Goal: Answer question/provide support: Share knowledge or assist other users

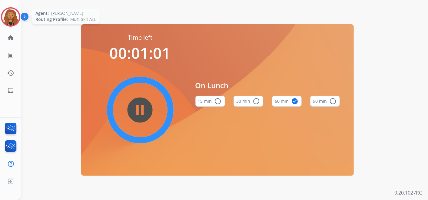
click at [13, 18] on img at bounding box center [10, 16] width 17 height 17
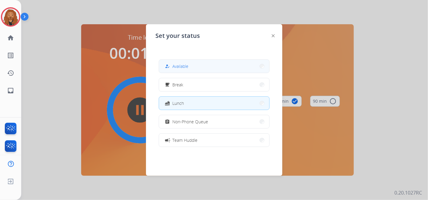
click at [199, 67] on button "how_to_reg Available" at bounding box center [214, 66] width 110 height 13
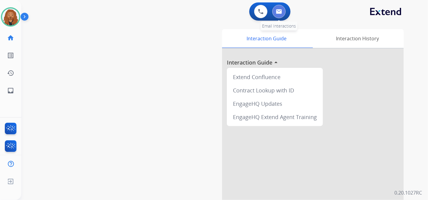
click at [277, 12] on img at bounding box center [279, 11] width 6 height 5
select select "**********"
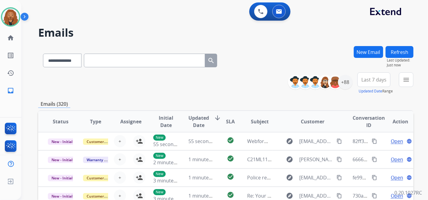
click at [378, 81] on span "Last 7 days" at bounding box center [373, 79] width 25 height 2
click at [360, 151] on div "Last 90 days" at bounding box center [371, 153] width 33 height 9
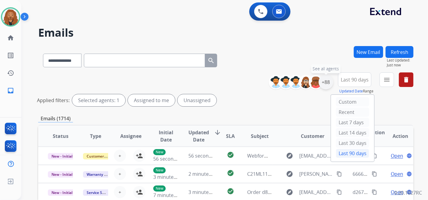
click at [323, 85] on div "+88" at bounding box center [326, 82] width 15 height 15
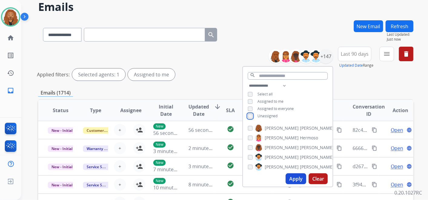
scroll to position [67, 0]
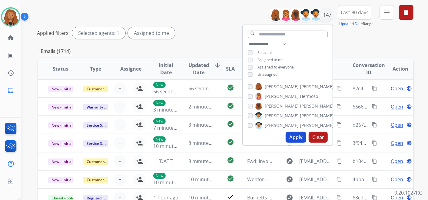
drag, startPoint x: 297, startPoint y: 135, endPoint x: 300, endPoint y: 133, distance: 3.7
click at [297, 135] on button "Apply" at bounding box center [296, 137] width 21 height 11
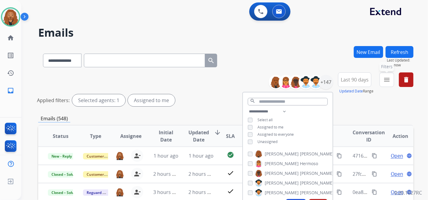
click at [388, 81] on mat-icon "menu" at bounding box center [386, 79] width 7 height 7
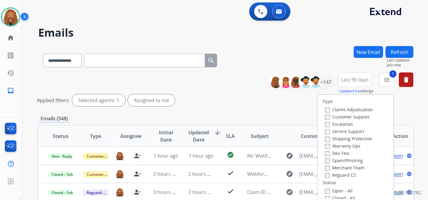
click at [323, 178] on div "Type Claims Adjudication Customer Support Escalation Service Support Shipping P…" at bounding box center [356, 147] width 76 height 104
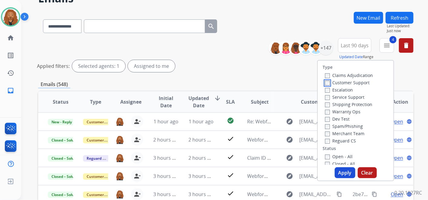
scroll to position [67, 0]
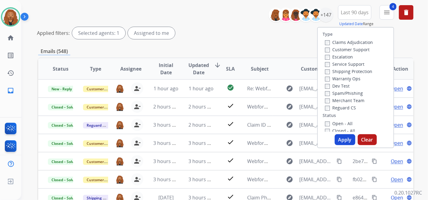
click at [349, 142] on button "Apply" at bounding box center [345, 139] width 21 height 11
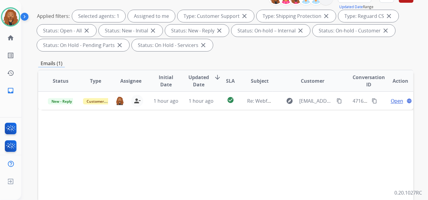
scroll to position [0, 0]
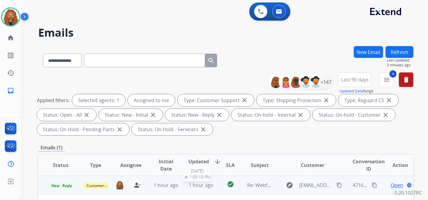
click at [205, 184] on span "1 hour ago" at bounding box center [201, 185] width 25 height 7
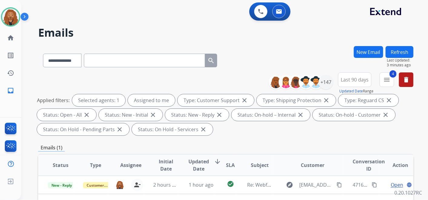
scroll to position [134, 0]
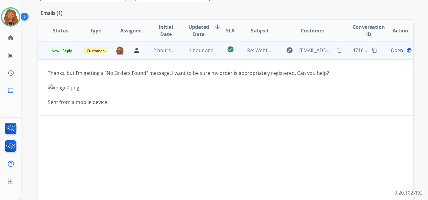
click at [393, 52] on span "Open" at bounding box center [397, 50] width 12 height 7
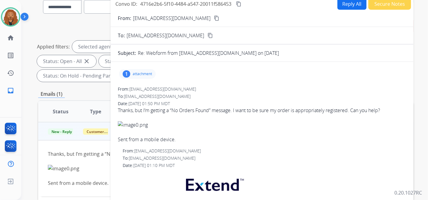
scroll to position [20, 0]
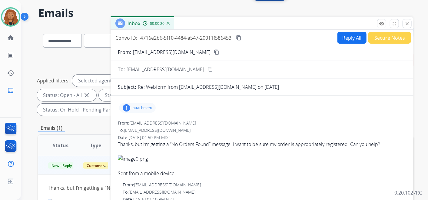
click at [214, 53] on mat-icon "content_copy" at bounding box center [216, 51] width 5 height 5
click at [337, 38] on button "Reply All" at bounding box center [351, 38] width 29 height 12
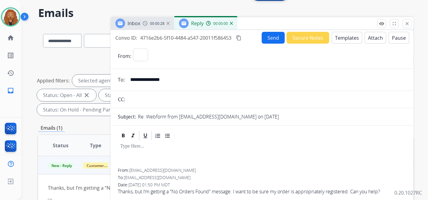
select select "**********"
click at [353, 39] on button "Templates" at bounding box center [347, 38] width 31 height 12
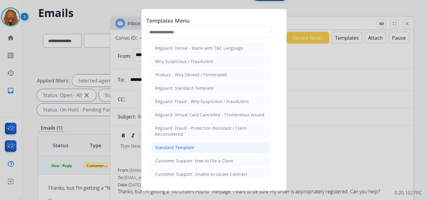
click at [190, 144] on div "Standard Template" at bounding box center [174, 147] width 39 height 6
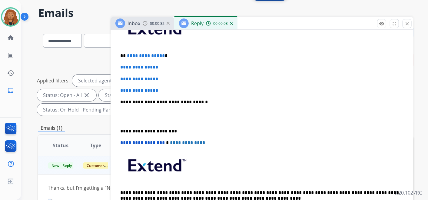
scroll to position [168, 0]
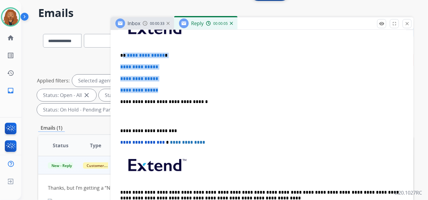
drag, startPoint x: 171, startPoint y: 91, endPoint x: 123, endPoint y: 48, distance: 63.9
click at [123, 48] on div "**********" at bounding box center [262, 116] width 288 height 208
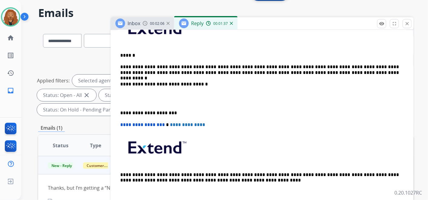
click at [145, 98] on p at bounding box center [261, 98] width 283 height 11
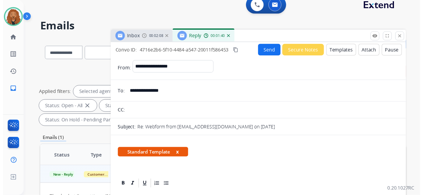
scroll to position [0, 0]
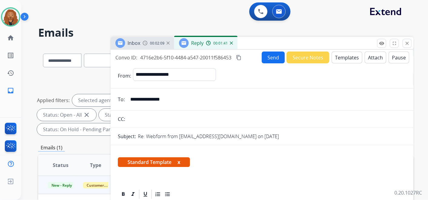
click at [266, 59] on button "Send" at bounding box center [273, 57] width 23 height 12
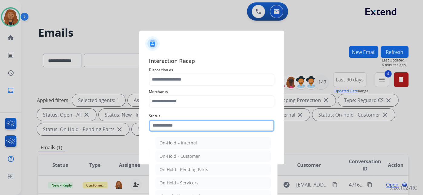
click at [163, 133] on div "Status On-Hold – Internal On-Hold - Customer On Hold - Pending Parts On Hold - …" at bounding box center [212, 122] width 126 height 24
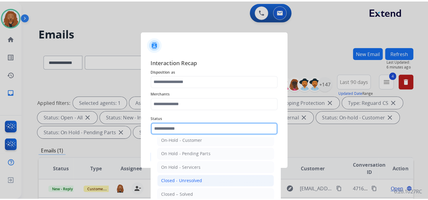
scroll to position [35, 0]
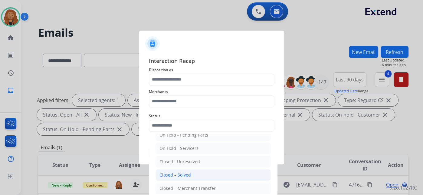
click at [185, 172] on div "Closed – Solved" at bounding box center [175, 175] width 31 height 6
type input "**********"
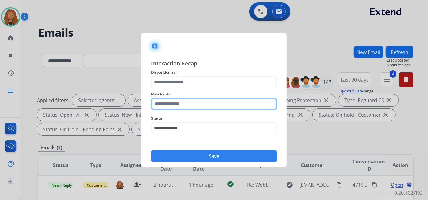
click at [173, 104] on input "text" at bounding box center [214, 104] width 126 height 12
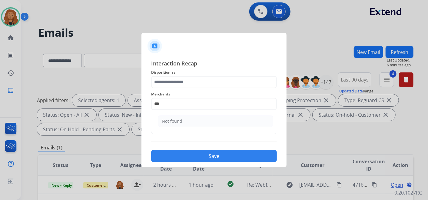
click at [176, 118] on div "Not found" at bounding box center [172, 121] width 21 height 6
type input "*********"
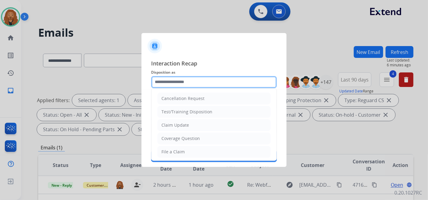
click at [175, 81] on input "text" at bounding box center [214, 82] width 126 height 12
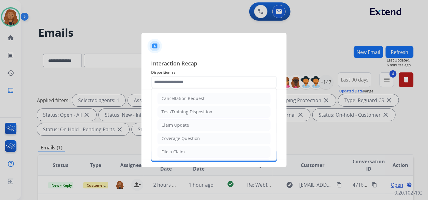
click at [181, 149] on div "File a Claim" at bounding box center [172, 152] width 23 height 6
type input "**********"
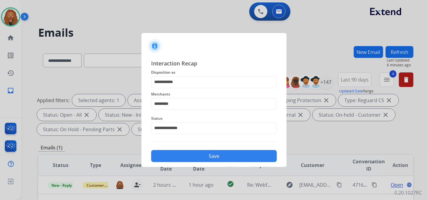
click at [176, 158] on button "Save" at bounding box center [214, 156] width 126 height 12
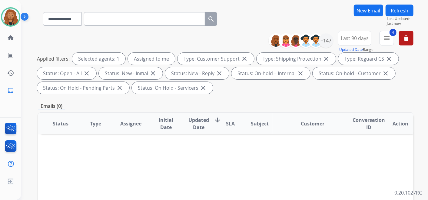
scroll to position [0, 0]
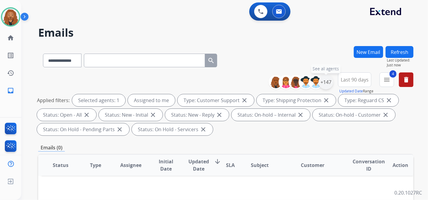
click at [328, 80] on div "+147" at bounding box center [326, 82] width 15 height 15
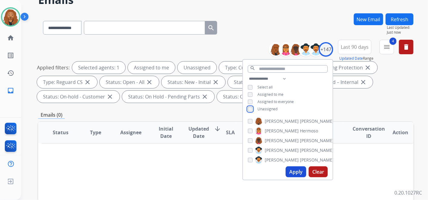
scroll to position [101, 0]
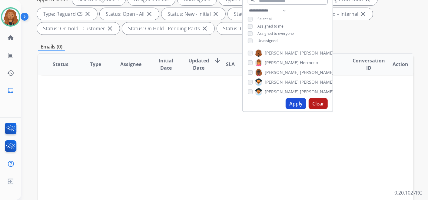
click at [300, 103] on button "Apply" at bounding box center [296, 103] width 21 height 11
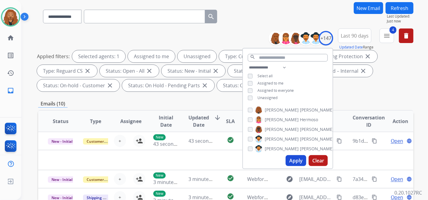
scroll to position [34, 0]
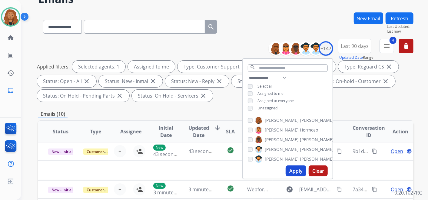
click at [295, 170] on button "Apply" at bounding box center [296, 170] width 21 height 11
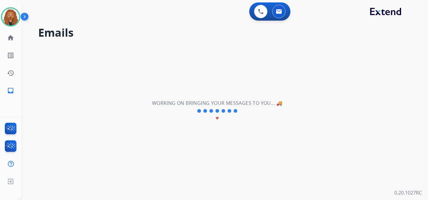
scroll to position [0, 0]
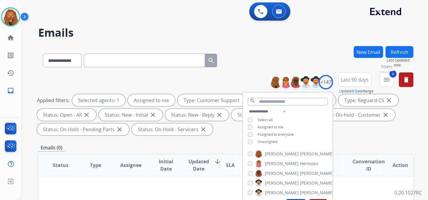
click at [386, 76] on mat-icon "menu" at bounding box center [386, 79] width 7 height 7
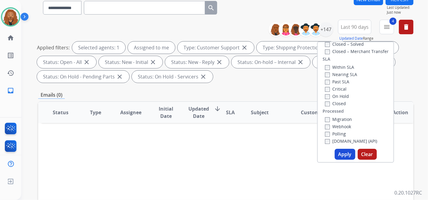
scroll to position [168, 0]
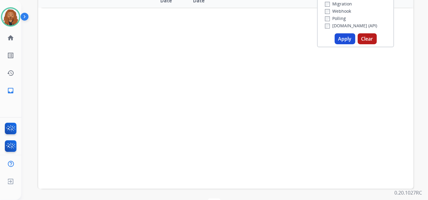
click at [339, 36] on button "Apply" at bounding box center [345, 38] width 21 height 11
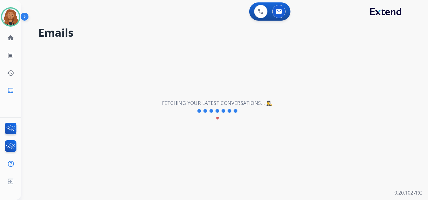
scroll to position [0, 0]
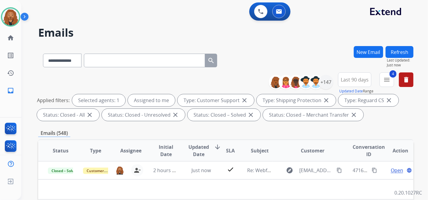
click at [359, 83] on button "Last 90 days" at bounding box center [354, 79] width 33 height 15
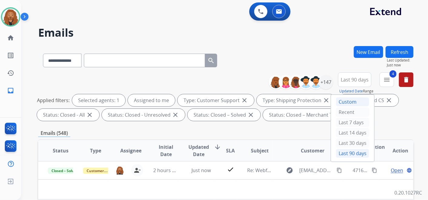
click at [346, 101] on div "Custom" at bounding box center [352, 101] width 33 height 9
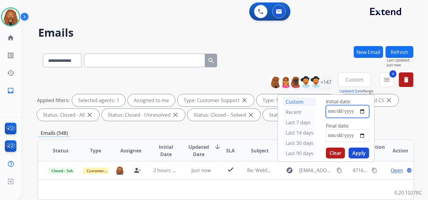
click at [345, 111] on input "date" at bounding box center [347, 111] width 43 height 13
click at [363, 108] on input "date" at bounding box center [347, 111] width 43 height 13
click at [359, 115] on input "date" at bounding box center [347, 111] width 43 height 13
click at [362, 111] on input "date" at bounding box center [347, 111] width 43 height 13
type input "**********"
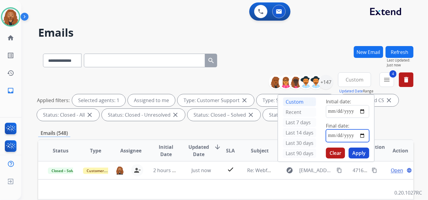
click at [360, 137] on input "date" at bounding box center [347, 135] width 43 height 13
type input "**********"
click at [357, 149] on button "Apply" at bounding box center [359, 152] width 21 height 11
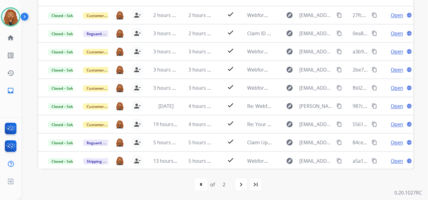
scroll to position [20, 0]
click at [239, 183] on mat-icon "navigate_next" at bounding box center [240, 184] width 7 height 7
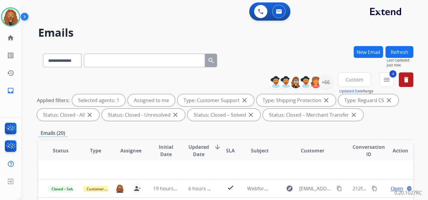
click at [354, 81] on span "Custom" at bounding box center [355, 79] width 18 height 2
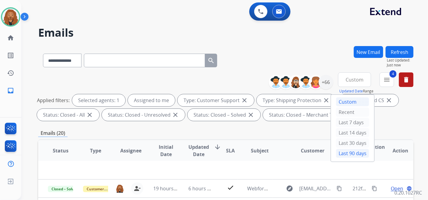
click at [345, 153] on div "Last 90 days" at bounding box center [352, 153] width 33 height 9
select select "*"
click at [328, 82] on div "+66" at bounding box center [326, 82] width 15 height 15
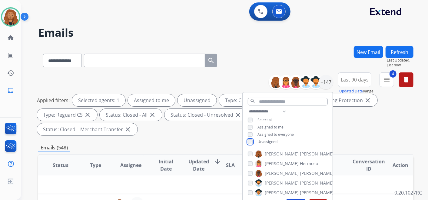
scroll to position [67, 0]
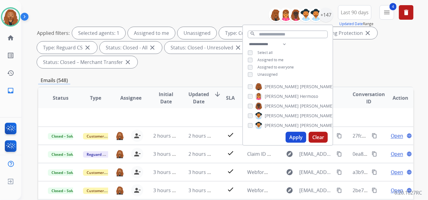
click at [293, 137] on button "Apply" at bounding box center [296, 137] width 21 height 11
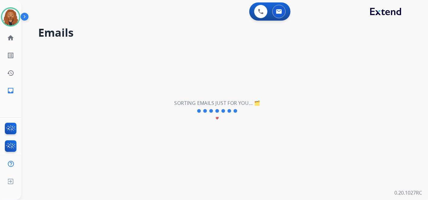
scroll to position [0, 0]
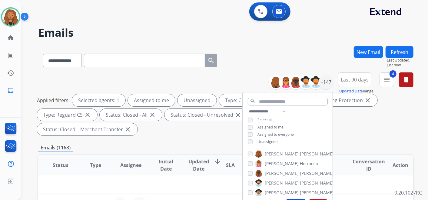
click at [308, 41] on div "**********" at bounding box center [217, 122] width 392 height 200
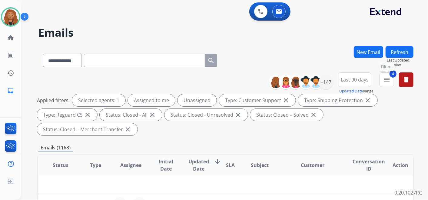
click at [387, 77] on mat-icon "menu" at bounding box center [386, 79] width 7 height 7
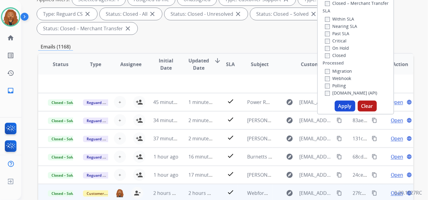
scroll to position [168, 0]
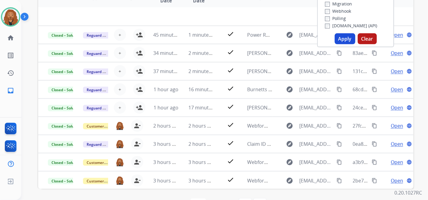
click at [343, 38] on button "Apply" at bounding box center [345, 38] width 21 height 11
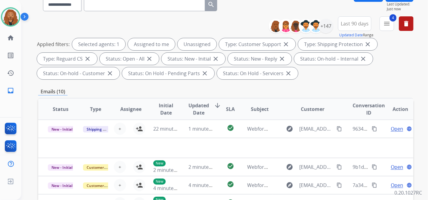
scroll to position [54, 0]
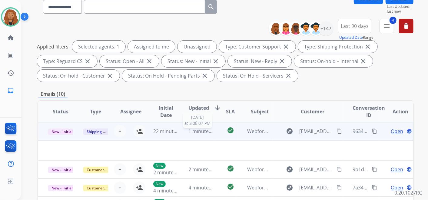
click at [206, 131] on span "1 minute ago" at bounding box center [204, 131] width 30 height 7
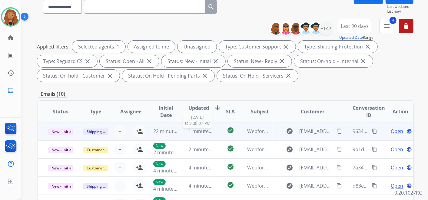
click at [206, 131] on span "1 minute ago" at bounding box center [204, 131] width 30 height 7
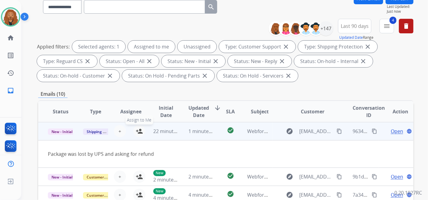
click at [142, 132] on button "person_add Assign to Me" at bounding box center [139, 131] width 12 height 12
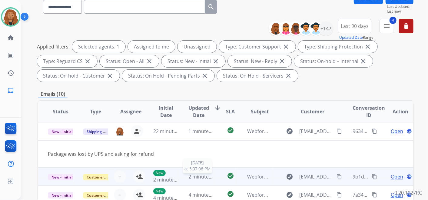
click at [201, 173] on span "2 minutes ago" at bounding box center [205, 176] width 32 height 7
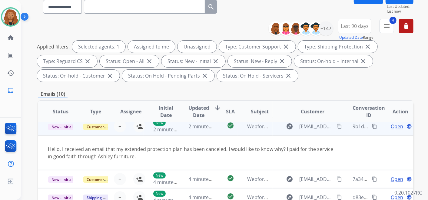
scroll to position [0, 0]
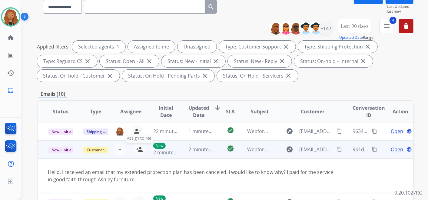
click at [137, 152] on mat-icon "person_add" at bounding box center [139, 149] width 7 height 7
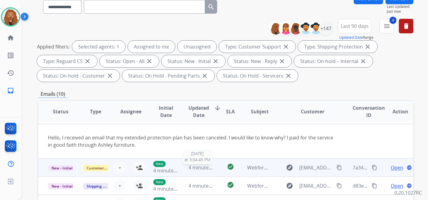
click at [192, 169] on span "4 minutes ago" at bounding box center [205, 167] width 32 height 7
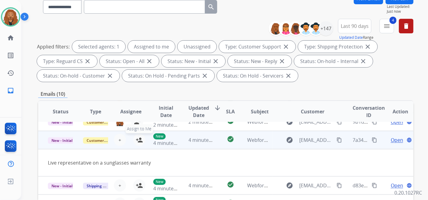
click at [139, 144] on button "person_add Assign to Me" at bounding box center [139, 140] width 12 height 12
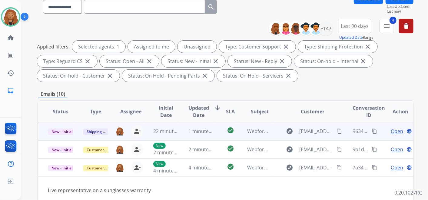
click at [394, 133] on span "Open" at bounding box center [397, 130] width 12 height 7
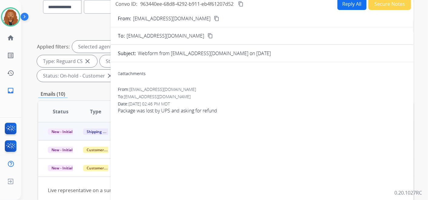
click at [356, 2] on button "Reply All" at bounding box center [351, 4] width 29 height 12
select select "**********"
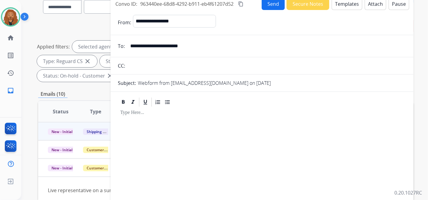
click at [347, 2] on button "Templates" at bounding box center [347, 4] width 31 height 12
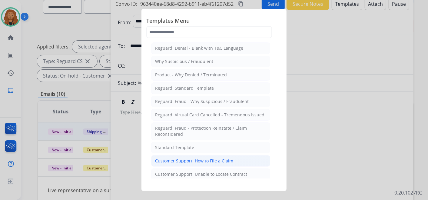
click at [185, 162] on div "Customer Support: How to File a Claim" at bounding box center [194, 161] width 78 height 6
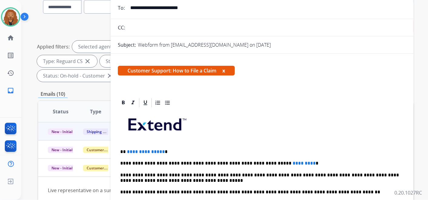
scroll to position [67, 0]
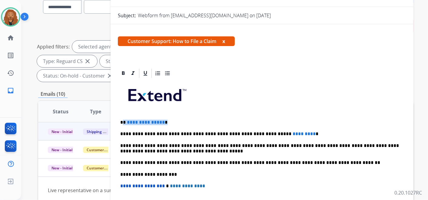
drag, startPoint x: 169, startPoint y: 119, endPoint x: 124, endPoint y: 118, distance: 44.8
click at [124, 120] on p "**********" at bounding box center [259, 122] width 279 height 5
drag, startPoint x: 289, startPoint y: 133, endPoint x: 256, endPoint y: 130, distance: 33.1
click at [256, 131] on p "**********" at bounding box center [259, 133] width 279 height 5
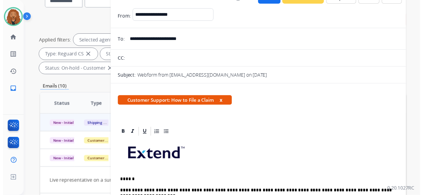
scroll to position [34, 0]
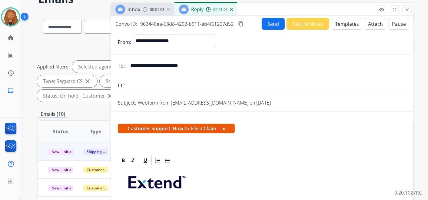
click at [269, 28] on button "Send" at bounding box center [273, 24] width 23 height 12
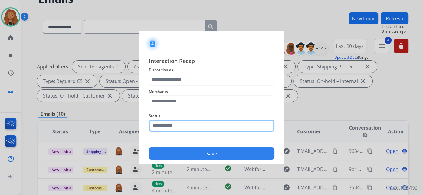
click at [197, 122] on input "text" at bounding box center [212, 126] width 126 height 12
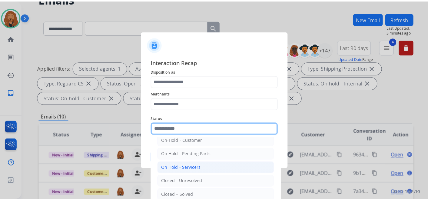
scroll to position [35, 0]
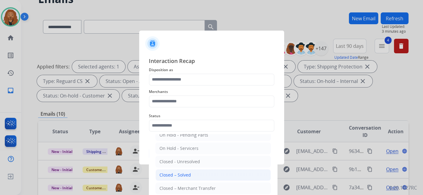
click at [179, 174] on div "Closed – Solved" at bounding box center [175, 175] width 31 height 6
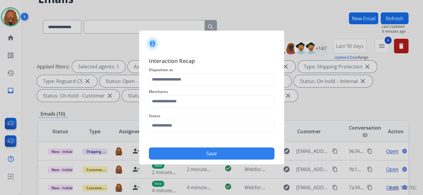
type input "**********"
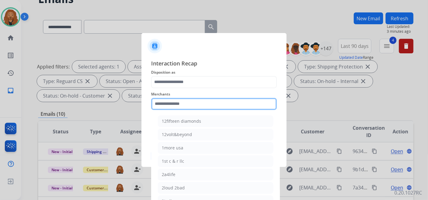
click at [172, 101] on input "text" at bounding box center [214, 104] width 126 height 12
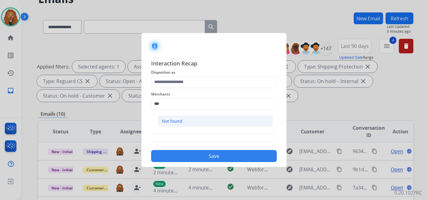
click at [182, 118] on div "Not found" at bounding box center [172, 121] width 21 height 6
type input "*********"
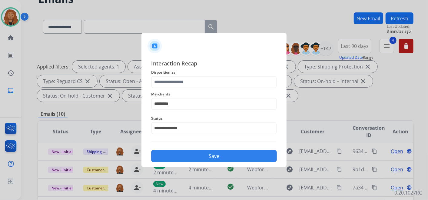
click at [180, 72] on span "Disposition as" at bounding box center [214, 72] width 126 height 7
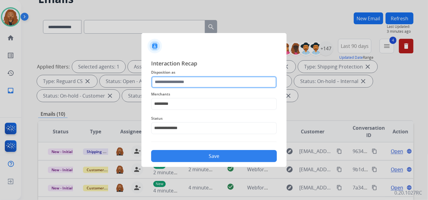
click at [179, 79] on input "text" at bounding box center [214, 82] width 126 height 12
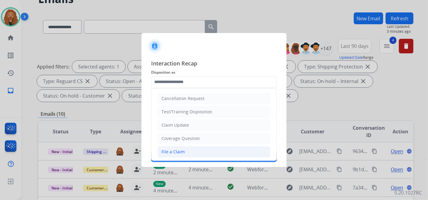
click at [182, 150] on div "File a Claim" at bounding box center [172, 152] width 23 height 6
type input "**********"
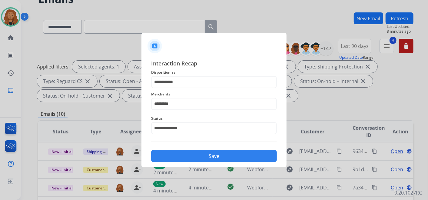
click at [177, 160] on button "Save" at bounding box center [214, 156] width 126 height 12
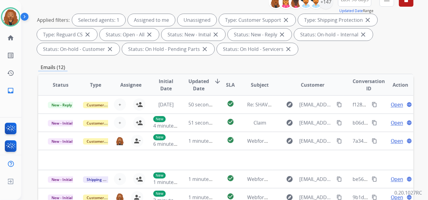
scroll to position [34, 0]
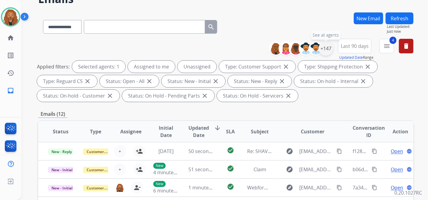
click at [329, 51] on div "+147" at bounding box center [326, 48] width 15 height 15
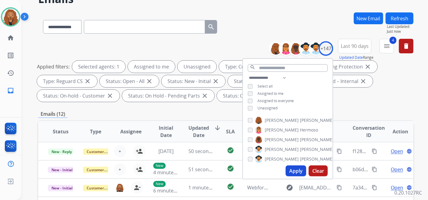
click at [270, 108] on span "Unassigned" at bounding box center [267, 107] width 20 height 5
click at [293, 169] on button "Apply" at bounding box center [296, 170] width 21 height 11
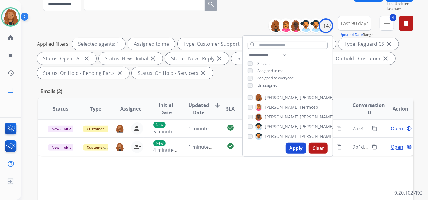
scroll to position [101, 0]
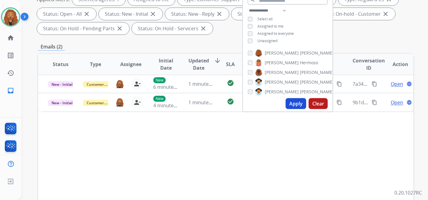
drag, startPoint x: 149, startPoint y: 153, endPoint x: 154, endPoint y: 147, distance: 7.7
click at [149, 153] on div "Status Type Assignee Initial Date Updated Date arrow_downward SLA Subject Custo…" at bounding box center [225, 154] width 375 height 203
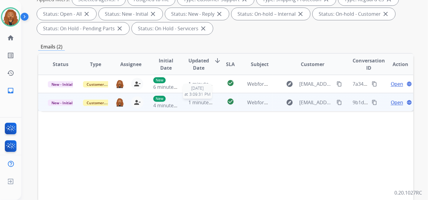
click at [190, 102] on span "1 minute ago" at bounding box center [204, 102] width 30 height 7
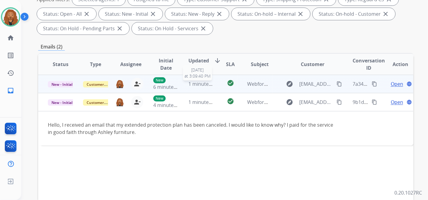
click at [203, 87] on div "1 minute ago" at bounding box center [201, 83] width 25 height 7
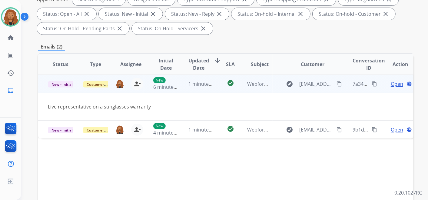
click at [394, 85] on span "Open" at bounding box center [397, 83] width 12 height 7
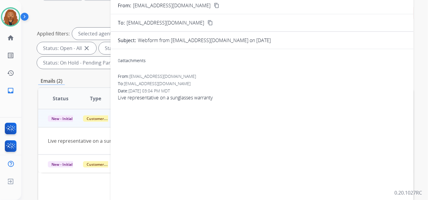
scroll to position [34, 0]
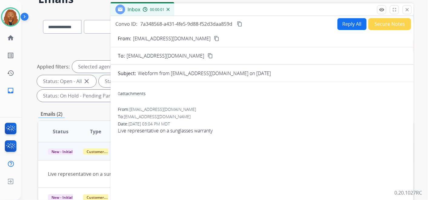
click at [349, 22] on button "Reply All" at bounding box center [351, 24] width 29 height 12
select select "**********"
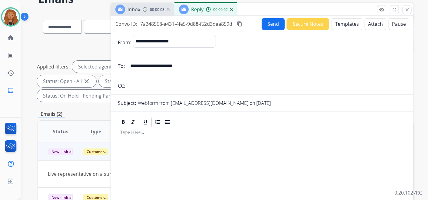
click at [368, 22] on button "Attach" at bounding box center [376, 24] width 22 height 12
click at [348, 20] on button "Templates" at bounding box center [347, 24] width 31 height 12
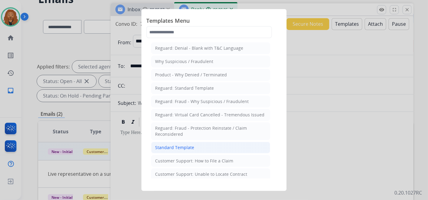
click at [195, 150] on li "Standard Template" at bounding box center [210, 148] width 119 height 12
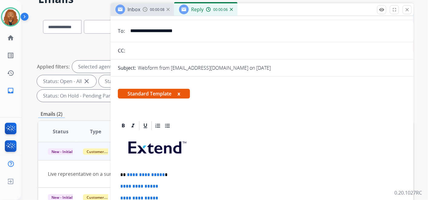
scroll to position [101, 0]
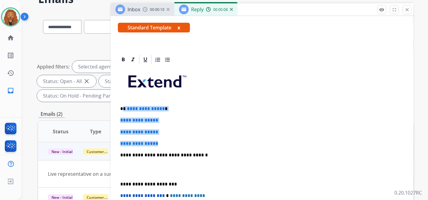
drag, startPoint x: 165, startPoint y: 143, endPoint x: 124, endPoint y: 106, distance: 55.3
click at [124, 106] on div "**********" at bounding box center [262, 169] width 288 height 208
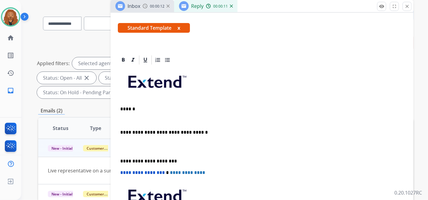
scroll to position [34, 0]
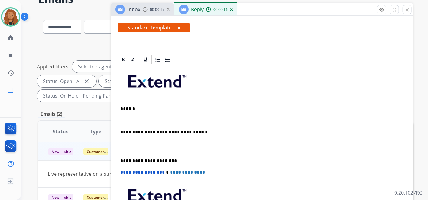
click at [126, 148] on p at bounding box center [261, 146] width 283 height 11
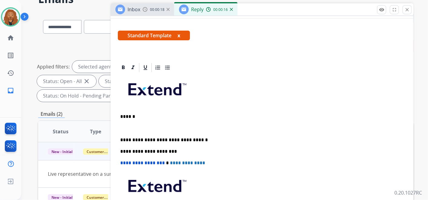
scroll to position [43, 0]
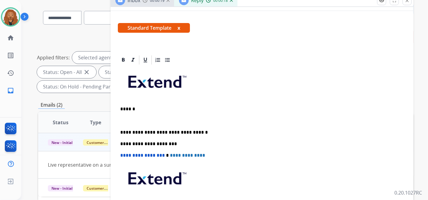
click at [131, 121] on p at bounding box center [259, 120] width 279 height 5
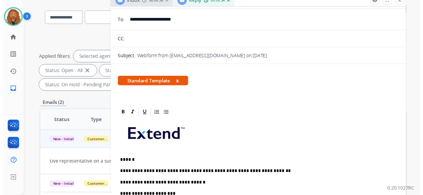
scroll to position [0, 0]
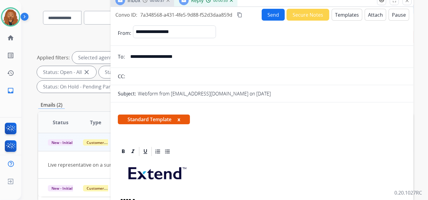
click at [269, 13] on button "Send" at bounding box center [273, 15] width 23 height 12
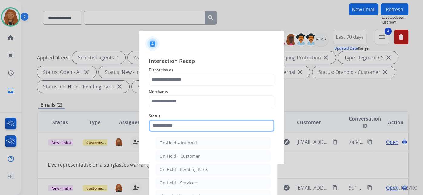
click at [191, 127] on input "text" at bounding box center [212, 126] width 126 height 12
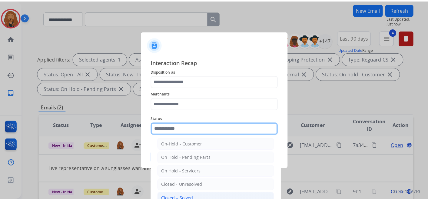
scroll to position [35, 0]
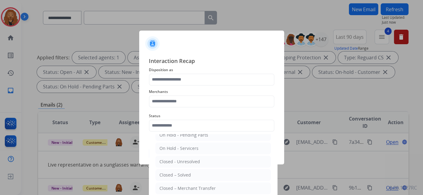
drag, startPoint x: 192, startPoint y: 174, endPoint x: 187, endPoint y: 164, distance: 10.7
click at [192, 174] on li "Closed – Solved" at bounding box center [213, 175] width 115 height 12
type input "**********"
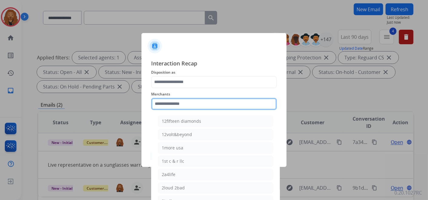
click at [162, 99] on input "text" at bounding box center [214, 104] width 126 height 12
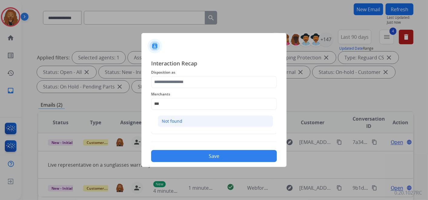
drag, startPoint x: 175, startPoint y: 121, endPoint x: 180, endPoint y: 108, distance: 13.7
click at [175, 121] on div "Not found" at bounding box center [172, 121] width 21 height 6
type input "*********"
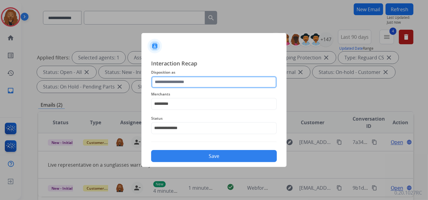
click at [184, 84] on input "text" at bounding box center [214, 82] width 126 height 12
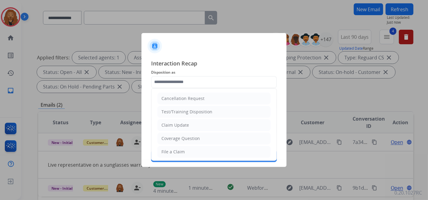
click at [172, 151] on div "File a Claim" at bounding box center [172, 152] width 23 height 6
type input "**********"
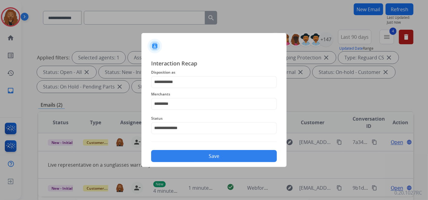
click at [173, 154] on button "Save" at bounding box center [214, 156] width 126 height 12
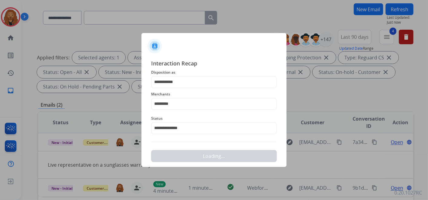
scroll to position [0, 0]
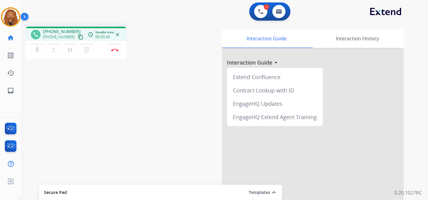
click at [78, 37] on mat-icon "content_copy" at bounding box center [80, 36] width 5 height 5
click at [70, 51] on mat-icon "pause" at bounding box center [69, 49] width 7 height 7
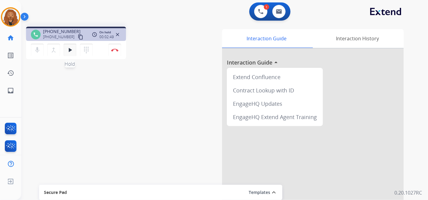
click at [71, 52] on mat-icon "play_arrow" at bounding box center [69, 49] width 7 height 7
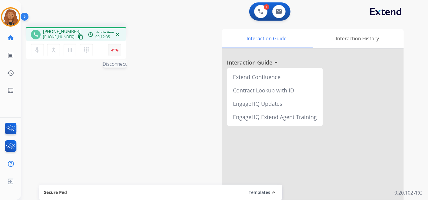
click at [113, 54] on button "Disconnect" at bounding box center [114, 50] width 13 height 13
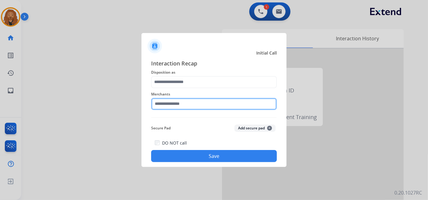
click at [204, 108] on div "Merchants" at bounding box center [214, 100] width 126 height 24
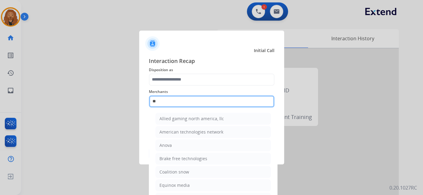
type input "*"
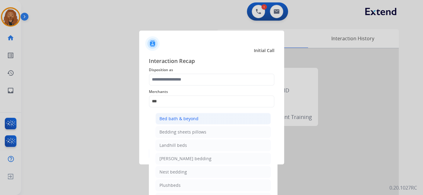
click at [198, 121] on li "Bed bath & beyond" at bounding box center [213, 119] width 115 height 12
type input "**********"
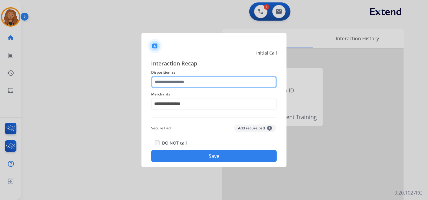
click at [187, 82] on input "text" at bounding box center [214, 82] width 126 height 12
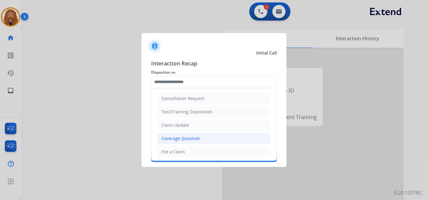
click at [188, 136] on div "Coverage Question" at bounding box center [180, 138] width 38 height 6
type input "**********"
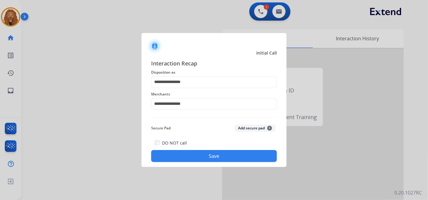
click at [190, 159] on button "Save" at bounding box center [214, 156] width 126 height 12
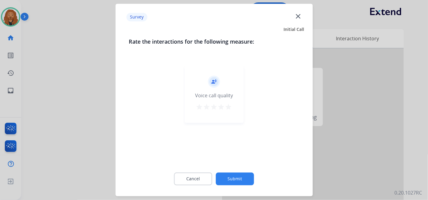
click at [230, 178] on button "Submit" at bounding box center [235, 179] width 38 height 13
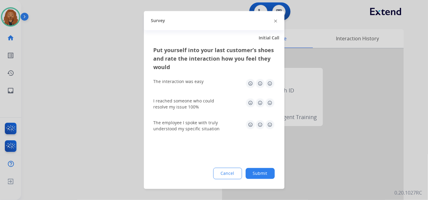
click at [265, 168] on div "Cancel Submit" at bounding box center [214, 174] width 121 height 12
click at [266, 168] on div "Cancel Submit" at bounding box center [214, 174] width 121 height 12
click at [254, 175] on button "Submit" at bounding box center [260, 173] width 29 height 11
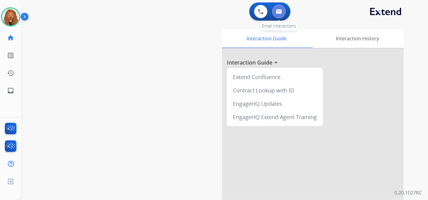
click at [276, 14] on button at bounding box center [278, 11] width 13 height 13
select select "**********"
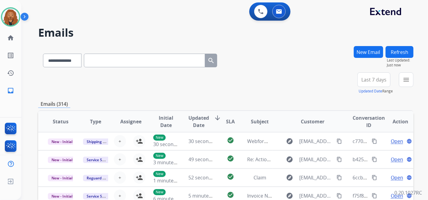
click at [378, 81] on span "Last 7 days" at bounding box center [373, 79] width 25 height 2
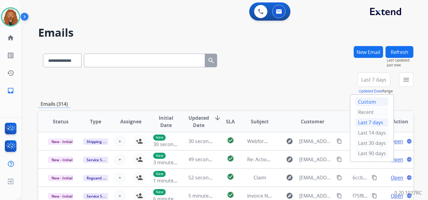
click at [357, 103] on div "Custom" at bounding box center [371, 101] width 33 height 9
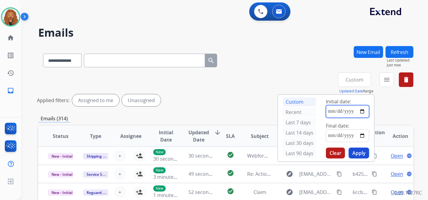
click at [362, 111] on input "date" at bounding box center [347, 111] width 43 height 13
type input "**********"
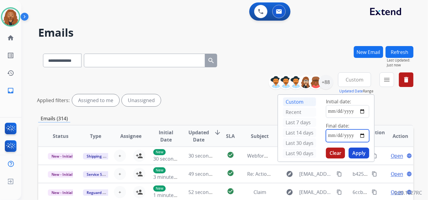
click at [343, 131] on input "date" at bounding box center [347, 135] width 43 height 13
click at [350, 138] on input "date" at bounding box center [347, 135] width 43 height 13
click at [365, 135] on input "date" at bounding box center [347, 135] width 43 height 13
type input "**********"
click at [400, 98] on div "Applied filters: Assigned to me Unassigned" at bounding box center [224, 100] width 375 height 12
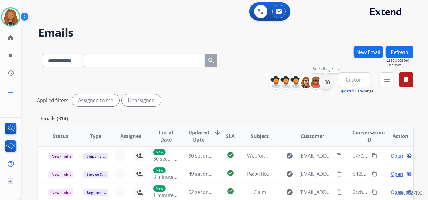
click at [329, 81] on div "+88" at bounding box center [326, 82] width 15 height 15
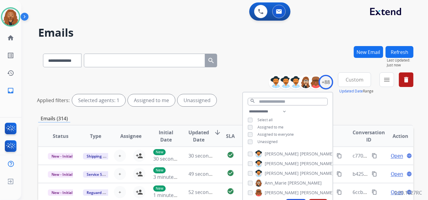
scroll to position [34, 0]
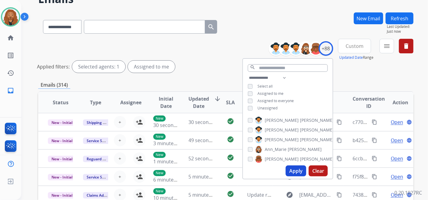
click at [293, 171] on button "Apply" at bounding box center [296, 170] width 21 height 11
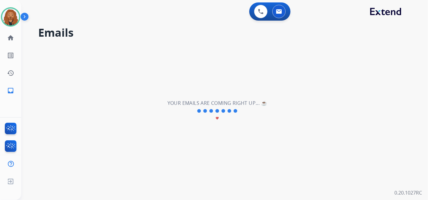
scroll to position [0, 0]
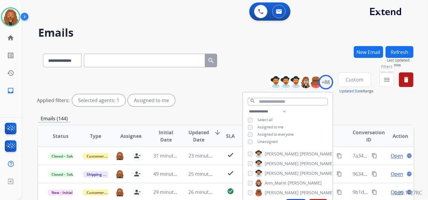
click at [387, 78] on mat-icon "menu" at bounding box center [386, 79] width 7 height 7
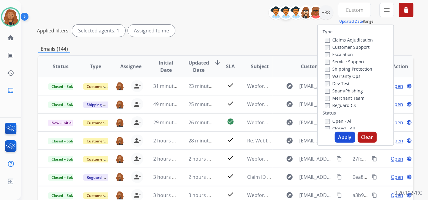
scroll to position [34, 0]
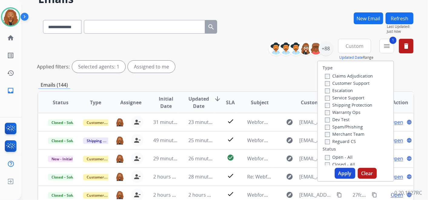
click at [343, 174] on button "Apply" at bounding box center [345, 173] width 21 height 11
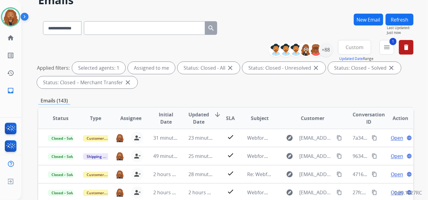
scroll to position [67, 0]
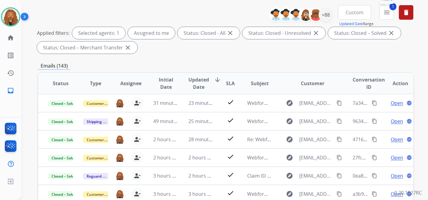
click at [387, 16] on button "1 menu Filters" at bounding box center [386, 12] width 15 height 15
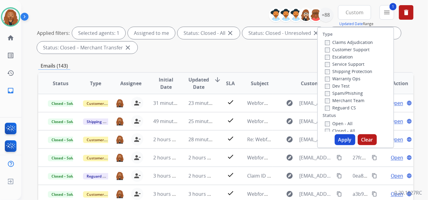
click at [341, 140] on button "Apply" at bounding box center [345, 139] width 21 height 11
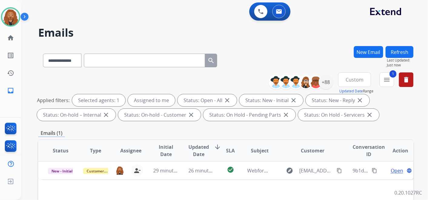
click at [355, 83] on button "Custom" at bounding box center [354, 79] width 33 height 15
click at [352, 149] on div "Last 90 days" at bounding box center [352, 153] width 33 height 9
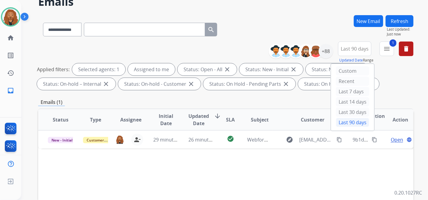
scroll to position [67, 0]
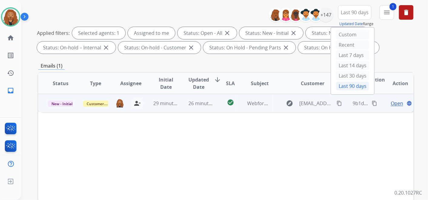
click at [194, 108] on td "26 minutes ago" at bounding box center [196, 103] width 35 height 18
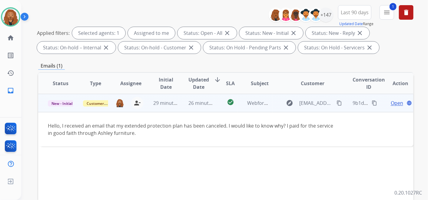
click at [391, 104] on span "Open" at bounding box center [397, 102] width 12 height 7
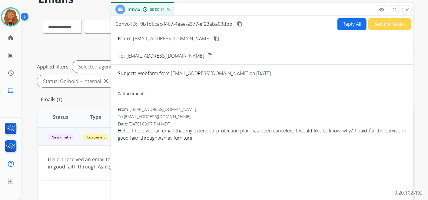
scroll to position [0, 0]
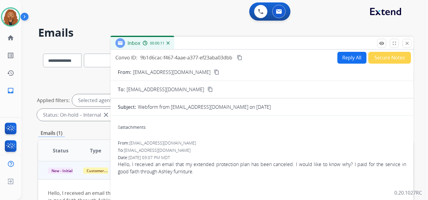
click at [214, 72] on mat-icon "content_copy" at bounding box center [216, 71] width 5 height 5
click at [351, 61] on button "Reply All" at bounding box center [351, 58] width 29 height 12
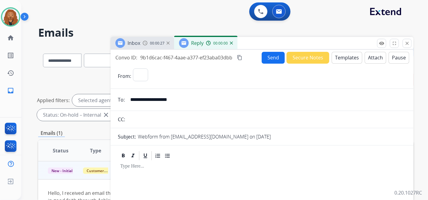
select select "**********"
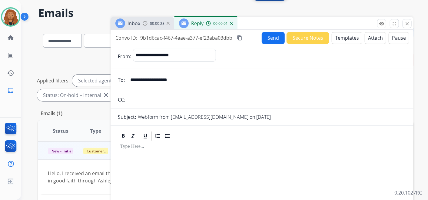
scroll to position [34, 0]
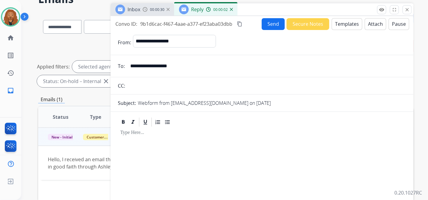
click at [341, 25] on button "Templates" at bounding box center [347, 24] width 31 height 12
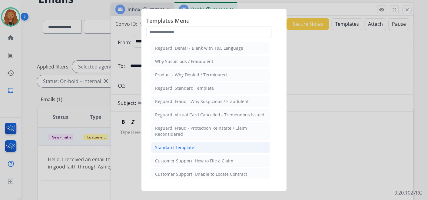
click at [174, 143] on li "Standard Template" at bounding box center [210, 148] width 119 height 12
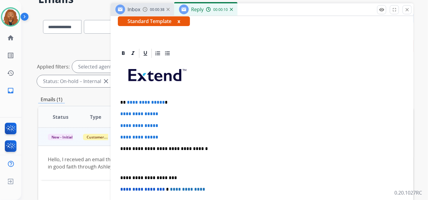
scroll to position [134, 0]
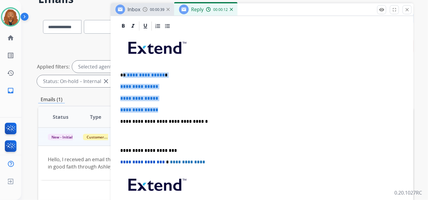
drag, startPoint x: 143, startPoint y: 91, endPoint x: 124, endPoint y: 72, distance: 27.4
click at [124, 72] on div "**********" at bounding box center [262, 135] width 288 height 208
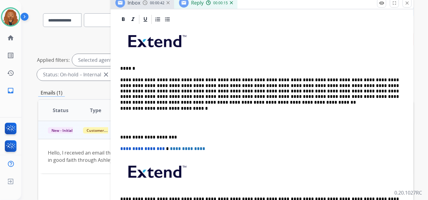
scroll to position [34, 0]
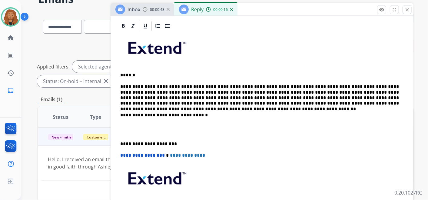
click at [134, 131] on p at bounding box center [261, 129] width 283 height 11
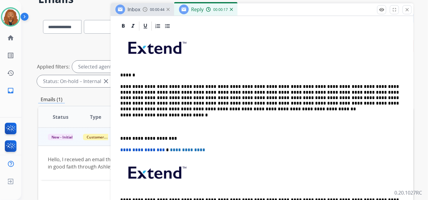
scroll to position [41, 0]
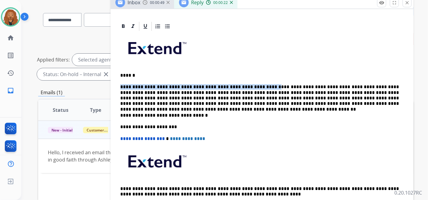
drag, startPoint x: 121, startPoint y: 85, endPoint x: 256, endPoint y: 84, distance: 134.8
click at [256, 84] on p "**********" at bounding box center [259, 95] width 279 height 22
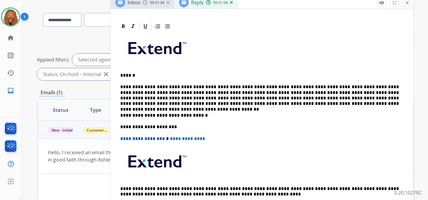
click at [302, 103] on p "**********" at bounding box center [259, 95] width 279 height 22
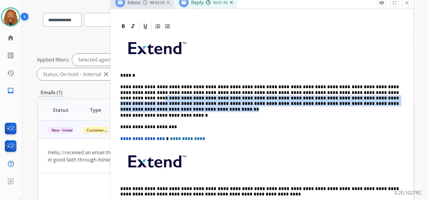
drag, startPoint x: 333, startPoint y: 91, endPoint x: 304, endPoint y: 103, distance: 31.2
click at [304, 103] on p "**********" at bounding box center [259, 95] width 279 height 22
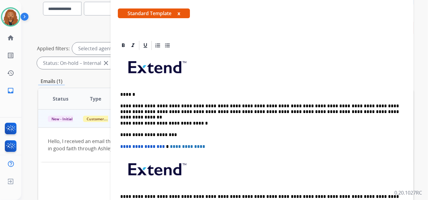
scroll to position [83, 0]
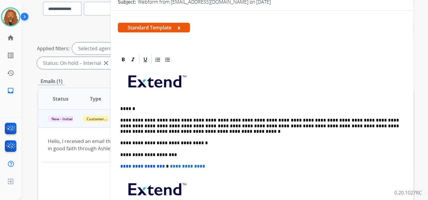
click at [138, 131] on p "**********" at bounding box center [259, 126] width 279 height 17
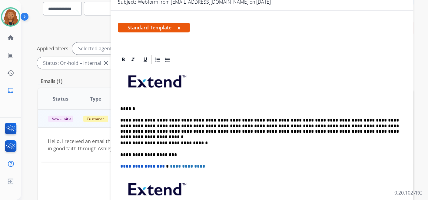
click at [303, 132] on p "**********" at bounding box center [259, 126] width 279 height 17
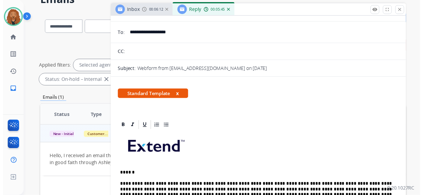
scroll to position [0, 0]
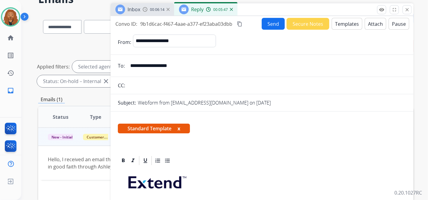
click at [270, 22] on button "Send" at bounding box center [273, 24] width 23 height 12
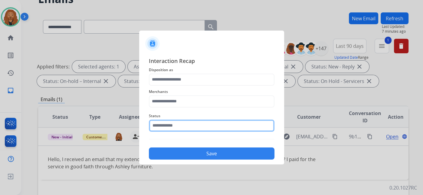
drag, startPoint x: 201, startPoint y: 128, endPoint x: 352, endPoint y: 91, distance: 154.8
click at [201, 128] on input "text" at bounding box center [212, 126] width 126 height 12
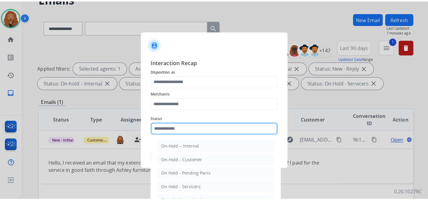
scroll to position [34, 0]
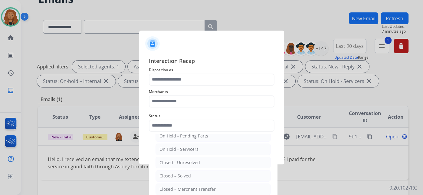
click at [160, 174] on div "Closed – Solved" at bounding box center [175, 176] width 31 height 6
type input "**********"
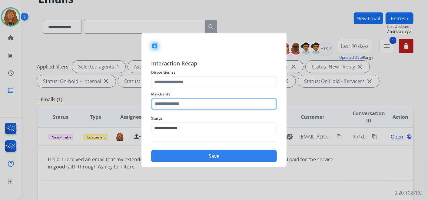
drag, startPoint x: 172, startPoint y: 104, endPoint x: 174, endPoint y: 93, distance: 10.8
click at [172, 103] on input "text" at bounding box center [214, 104] width 126 height 12
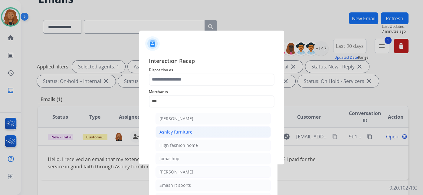
click at [189, 136] on li "Ashley furniture" at bounding box center [213, 132] width 115 height 12
type input "**********"
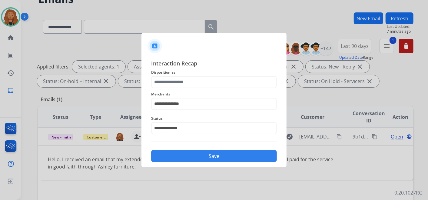
click at [200, 74] on span "Disposition as" at bounding box center [214, 72] width 126 height 7
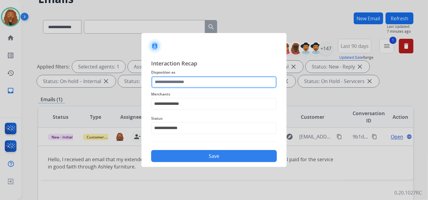
click at [193, 84] on input "text" at bounding box center [214, 82] width 126 height 12
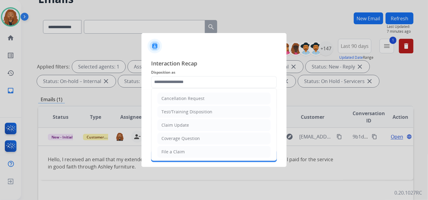
click at [167, 139] on div "Coverage Question" at bounding box center [180, 138] width 38 height 6
type input "**********"
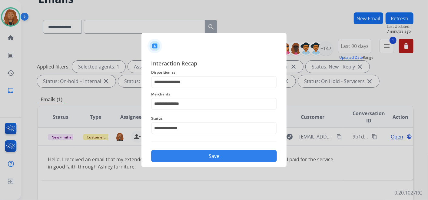
click at [190, 157] on button "Save" at bounding box center [214, 156] width 126 height 12
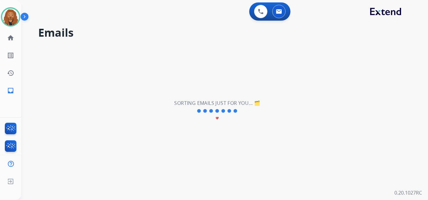
scroll to position [0, 0]
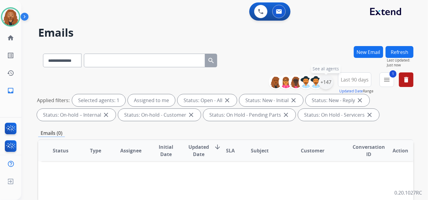
click at [331, 84] on div "+147" at bounding box center [326, 82] width 15 height 15
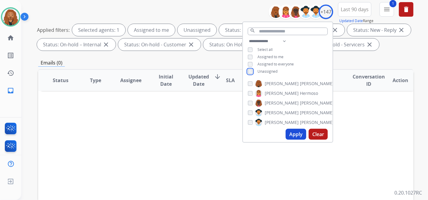
scroll to position [101, 0]
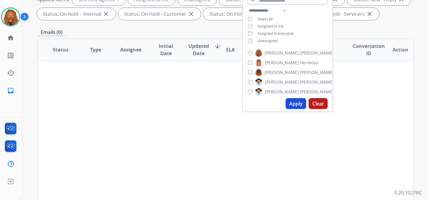
click at [292, 100] on button "Apply" at bounding box center [296, 103] width 21 height 11
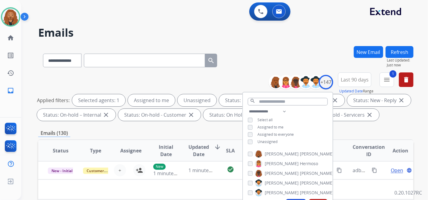
scroll to position [34, 0]
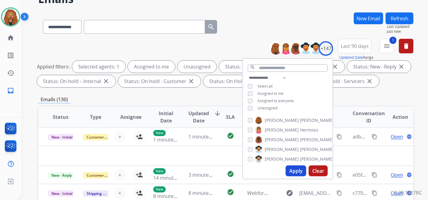
click at [361, 98] on div "Emails (130)" at bounding box center [225, 100] width 375 height 8
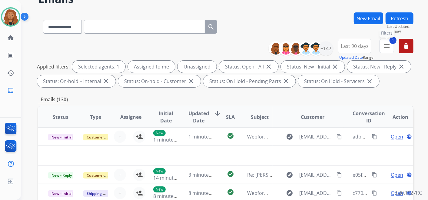
click at [389, 46] on mat-icon "menu" at bounding box center [386, 45] width 7 height 7
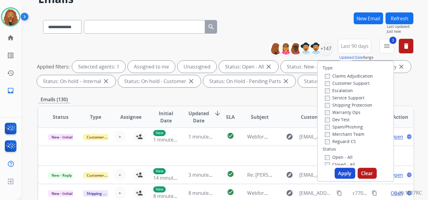
click at [327, 84] on label "Customer Support" at bounding box center [347, 83] width 45 height 6
click at [342, 171] on button "Apply" at bounding box center [345, 173] width 21 height 11
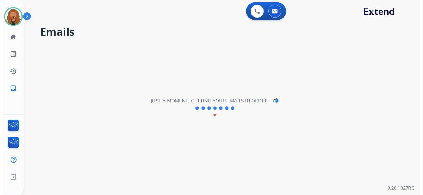
scroll to position [0, 0]
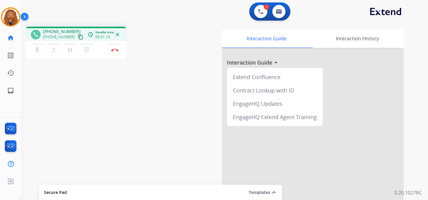
click at [78, 38] on mat-icon "content_copy" at bounding box center [80, 36] width 5 height 5
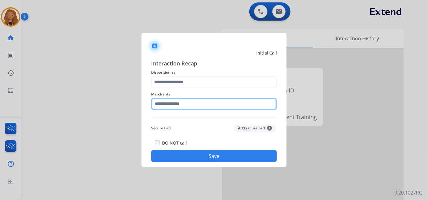
click at [174, 103] on input "text" at bounding box center [214, 104] width 126 height 12
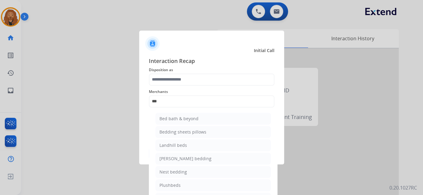
click at [212, 118] on li "Bed bath & beyond" at bounding box center [213, 119] width 115 height 12
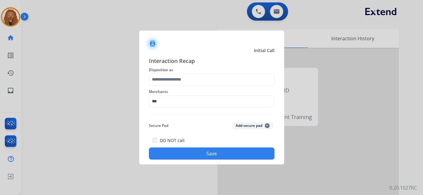
type input "**********"
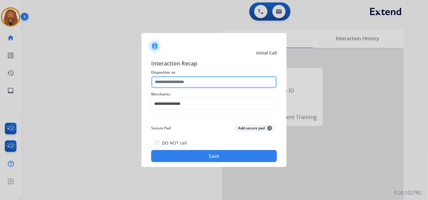
click at [180, 82] on input "text" at bounding box center [214, 82] width 126 height 12
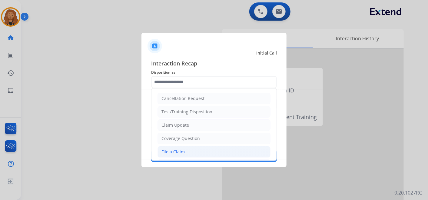
click at [182, 151] on div "File a Claim" at bounding box center [172, 152] width 23 height 6
type input "**********"
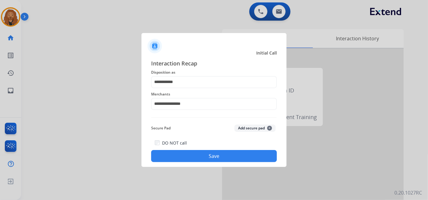
click at [201, 157] on button "Save" at bounding box center [214, 156] width 126 height 12
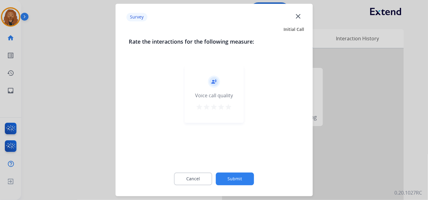
click at [226, 108] on mat-icon "star" at bounding box center [228, 107] width 7 height 7
click at [238, 176] on button "Submit" at bounding box center [235, 179] width 38 height 13
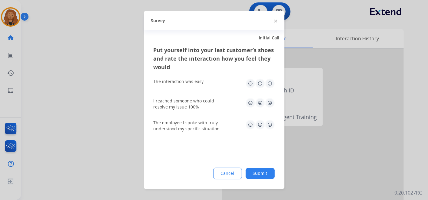
click at [270, 85] on img at bounding box center [270, 84] width 10 height 10
drag, startPoint x: 271, startPoint y: 98, endPoint x: 270, endPoint y: 103, distance: 5.0
click at [271, 98] on img at bounding box center [270, 103] width 10 height 10
click at [269, 122] on img at bounding box center [270, 125] width 10 height 10
drag, startPoint x: 257, startPoint y: 171, endPoint x: 252, endPoint y: 146, distance: 26.0
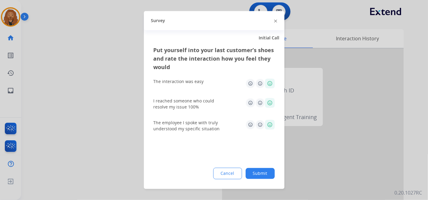
click at [257, 172] on button "Submit" at bounding box center [260, 173] width 29 height 11
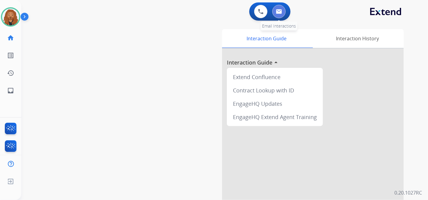
click at [280, 15] on button at bounding box center [278, 11] width 13 height 13
select select "**********"
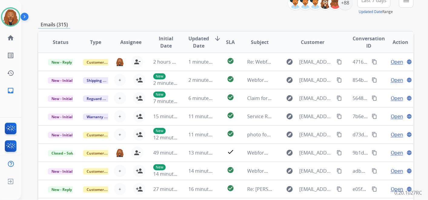
scroll to position [34, 0]
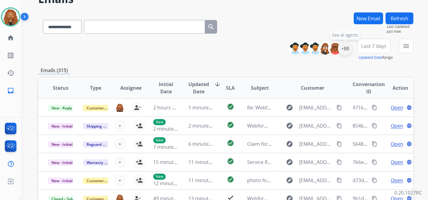
click at [350, 49] on div "+88" at bounding box center [345, 48] width 15 height 15
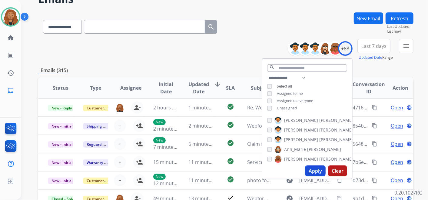
click at [309, 167] on button "Apply" at bounding box center [315, 170] width 21 height 11
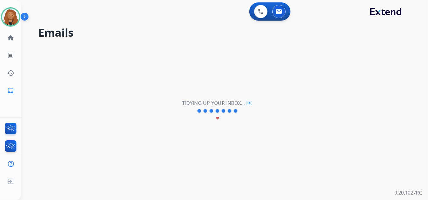
scroll to position [0, 0]
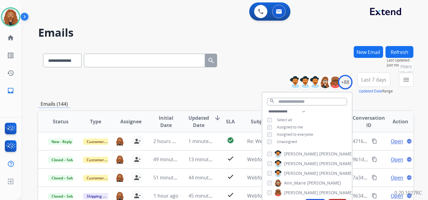
click at [406, 80] on mat-icon "menu" at bounding box center [405, 79] width 7 height 7
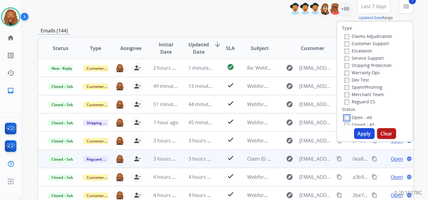
scroll to position [144, 0]
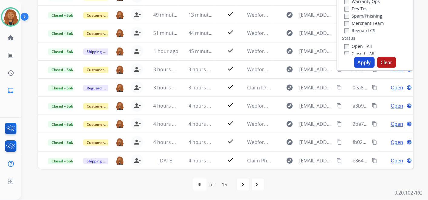
click at [363, 60] on button "Apply" at bounding box center [364, 62] width 21 height 11
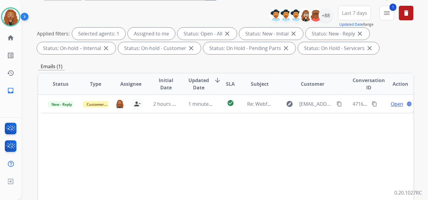
scroll to position [67, 0]
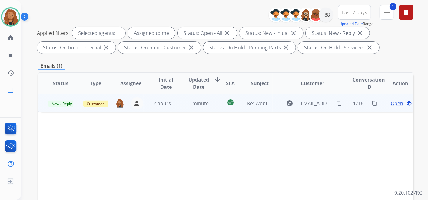
click at [393, 102] on span "Open" at bounding box center [397, 103] width 12 height 7
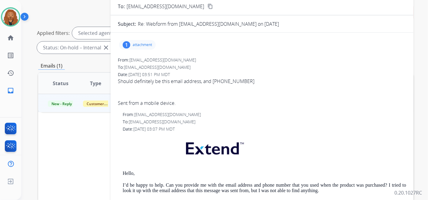
scroll to position [0, 0]
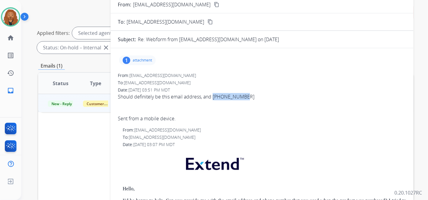
drag, startPoint x: 249, startPoint y: 97, endPoint x: 214, endPoint y: 98, distance: 35.1
click at [214, 98] on span "Should definitely be this email address, and [PHONE_NUMBER] Sent from a mobile …" at bounding box center [262, 107] width 288 height 29
copy span "[PHONE_NUMBER]"
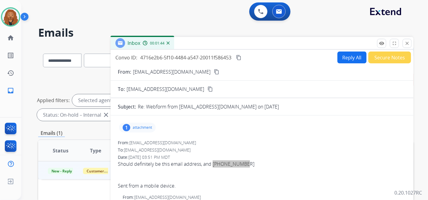
click at [347, 55] on button "Reply All" at bounding box center [351, 57] width 29 height 12
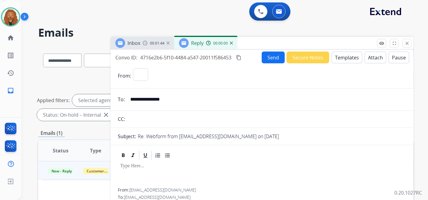
select select "**********"
click at [341, 56] on button "Templates" at bounding box center [347, 57] width 31 height 12
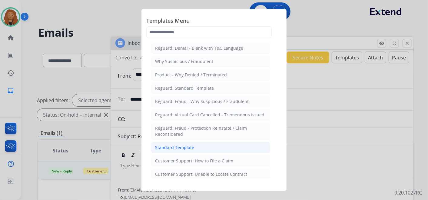
click at [183, 143] on li "Standard Template" at bounding box center [210, 148] width 119 height 12
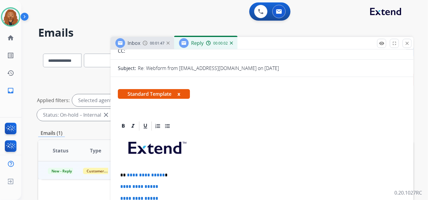
scroll to position [168, 0]
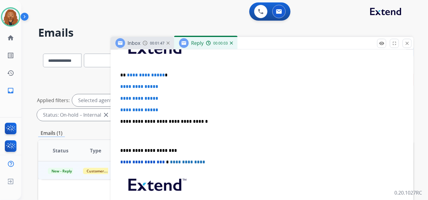
click at [158, 108] on span "**********" at bounding box center [139, 110] width 38 height 5
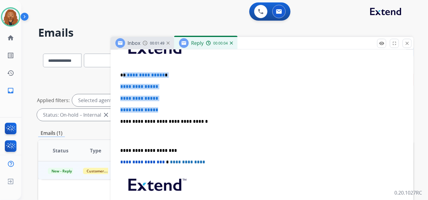
drag, startPoint x: 161, startPoint y: 109, endPoint x: 123, endPoint y: 72, distance: 54.0
click at [123, 72] on div "**********" at bounding box center [262, 135] width 288 height 208
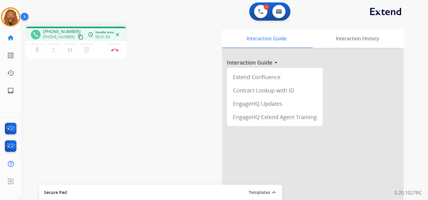
click at [78, 38] on mat-icon "content_copy" at bounding box center [80, 36] width 5 height 5
click at [115, 50] on img at bounding box center [114, 49] width 7 height 3
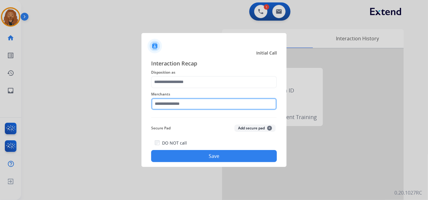
click at [174, 104] on input "text" at bounding box center [214, 104] width 126 height 12
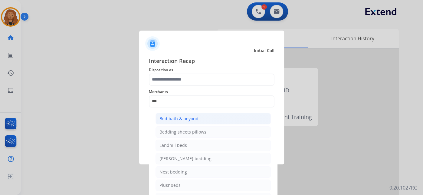
click at [180, 119] on div "Bed bath & beyond" at bounding box center [179, 119] width 39 height 6
type input "**********"
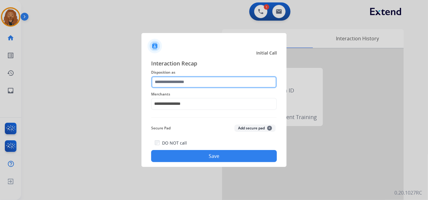
click at [171, 79] on input "text" at bounding box center [214, 82] width 126 height 12
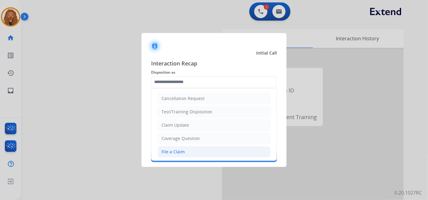
click at [178, 152] on div "File a Claim" at bounding box center [172, 152] width 23 height 6
type input "**********"
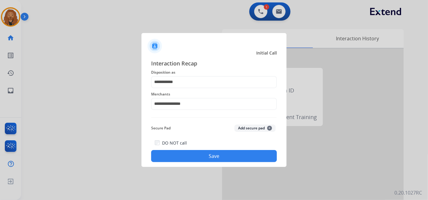
click at [197, 160] on button "Save" at bounding box center [214, 156] width 126 height 12
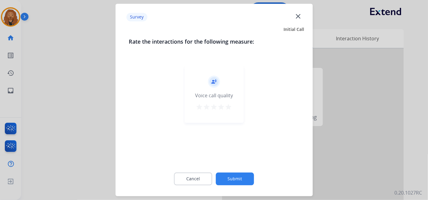
drag, startPoint x: 232, startPoint y: 106, endPoint x: 229, endPoint y: 110, distance: 5.0
click at [231, 106] on div "record_voice_over Voice call quality star star star star star" at bounding box center [213, 94] width 59 height 58
click at [228, 109] on mat-icon "star" at bounding box center [228, 107] width 7 height 7
click at [229, 177] on button "Submit" at bounding box center [235, 179] width 38 height 13
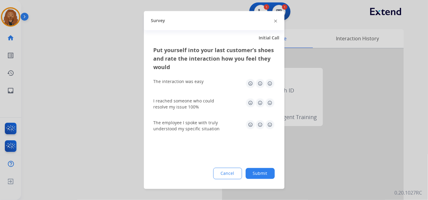
click at [270, 102] on img at bounding box center [270, 103] width 10 height 10
click at [273, 83] on img at bounding box center [270, 84] width 10 height 10
click at [270, 125] on img at bounding box center [270, 125] width 10 height 10
click at [260, 175] on button "Submit" at bounding box center [260, 173] width 29 height 11
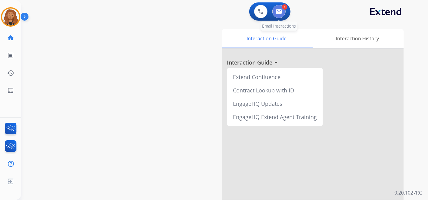
click at [283, 12] on button at bounding box center [278, 11] width 13 height 13
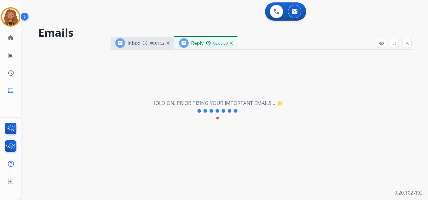
select select "**********"
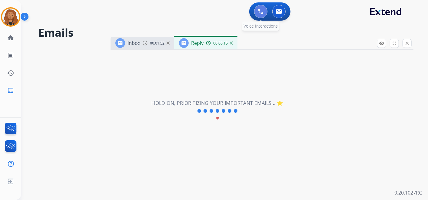
click at [259, 11] on img at bounding box center [260, 11] width 5 height 5
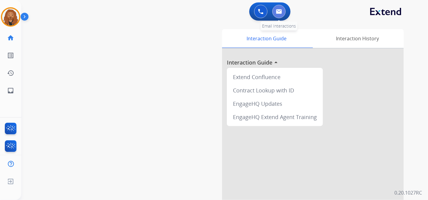
click at [278, 11] on img at bounding box center [279, 11] width 6 height 5
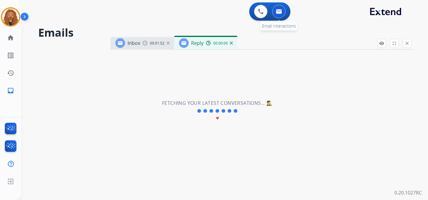
select select "**********"
click at [262, 10] on img at bounding box center [260, 11] width 5 height 5
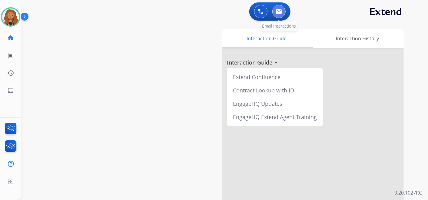
click at [278, 8] on button at bounding box center [278, 11] width 13 height 13
select select "**********"
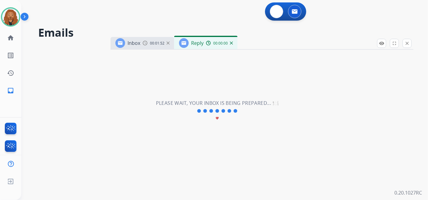
select select "**********"
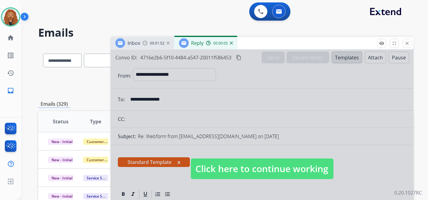
click at [215, 161] on span "Click here to continue working" at bounding box center [262, 168] width 143 height 21
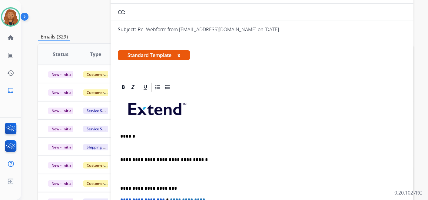
scroll to position [67, 0]
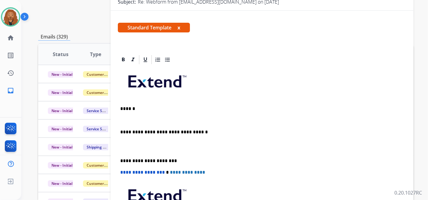
click at [124, 118] on p at bounding box center [261, 120] width 283 height 5
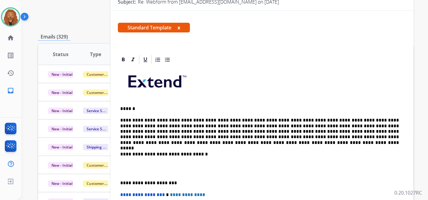
click at [176, 128] on p "**********" at bounding box center [259, 132] width 279 height 28
click at [269, 132] on p "**********" at bounding box center [259, 132] width 279 height 28
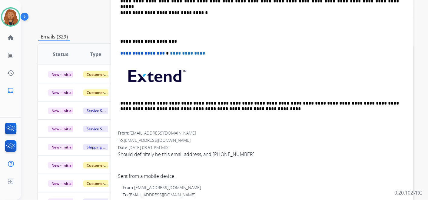
scroll to position [134, 0]
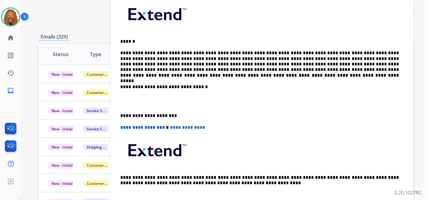
click at [132, 107] on div "**********" at bounding box center [262, 101] width 288 height 207
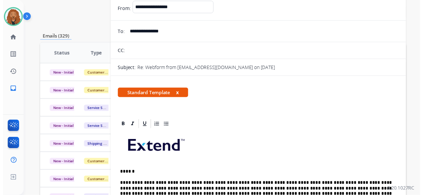
scroll to position [0, 0]
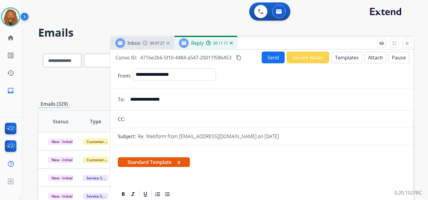
click at [276, 58] on button "Send" at bounding box center [273, 57] width 23 height 12
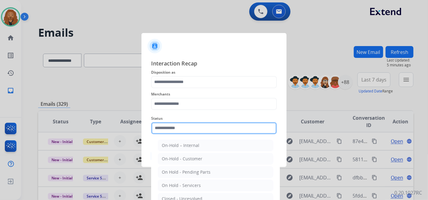
click at [209, 131] on input "text" at bounding box center [214, 128] width 126 height 12
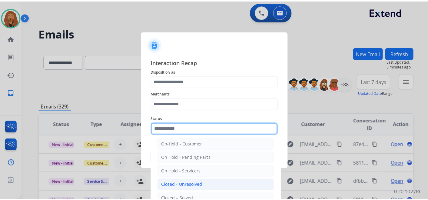
scroll to position [35, 0]
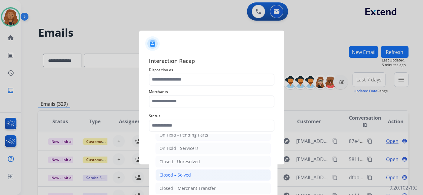
click at [190, 173] on li "Closed – Solved" at bounding box center [213, 175] width 115 height 12
type input "**********"
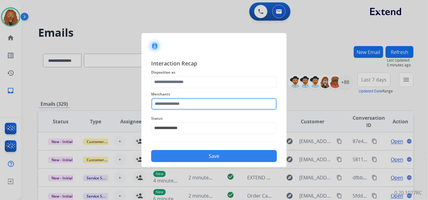
click at [192, 100] on input "text" at bounding box center [214, 104] width 126 height 12
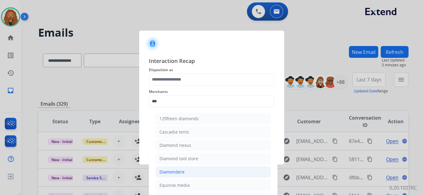
click at [195, 173] on li "Diamondere" at bounding box center [213, 172] width 115 height 12
type input "**********"
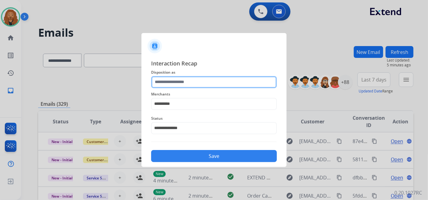
click at [186, 83] on input "text" at bounding box center [214, 82] width 126 height 12
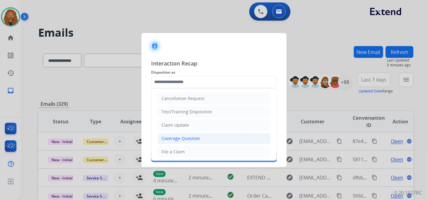
click at [184, 138] on div "Coverage Question" at bounding box center [180, 138] width 38 height 6
type input "**********"
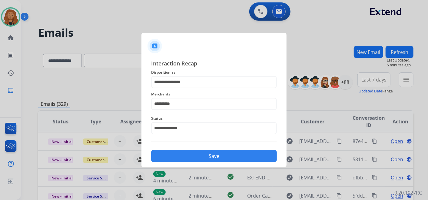
click at [182, 153] on button "Save" at bounding box center [214, 156] width 126 height 12
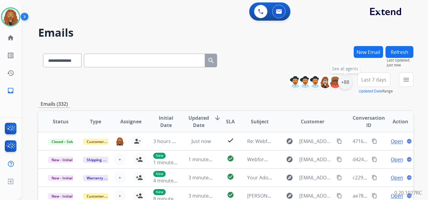
click at [346, 80] on div "+88" at bounding box center [345, 82] width 15 height 15
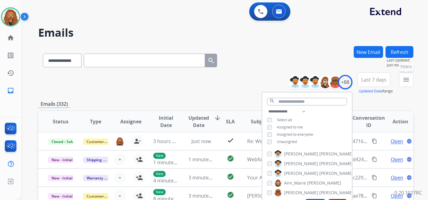
click at [403, 79] on mat-icon "menu" at bounding box center [405, 79] width 7 height 7
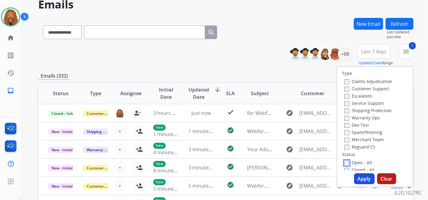
scroll to position [67, 0]
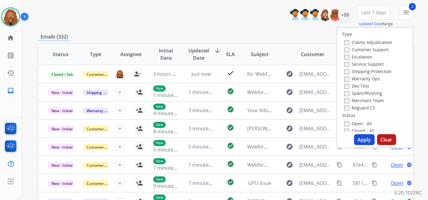
click at [349, 73] on label "Shipping Protection" at bounding box center [367, 71] width 47 height 6
click at [352, 51] on label "Customer Support" at bounding box center [366, 50] width 45 height 6
click at [363, 139] on button "Apply" at bounding box center [364, 139] width 21 height 11
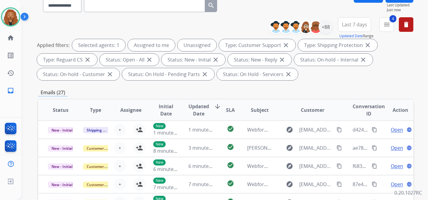
scroll to position [0, 0]
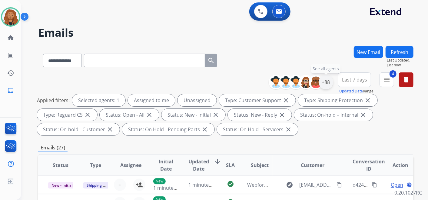
click at [323, 83] on div "+88" at bounding box center [326, 82] width 15 height 15
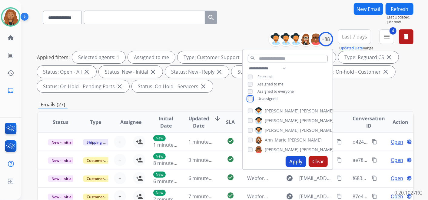
scroll to position [67, 0]
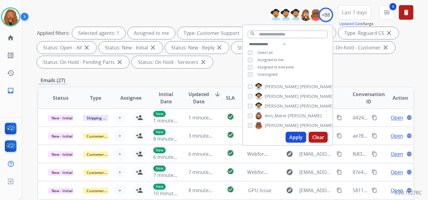
click at [288, 136] on button "Apply" at bounding box center [296, 137] width 21 height 11
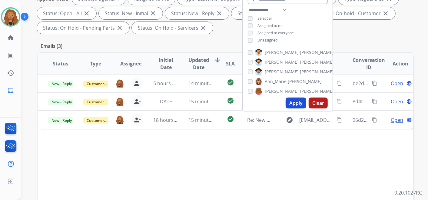
scroll to position [134, 0]
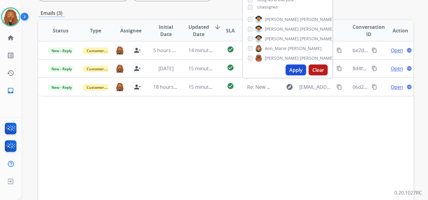
click at [199, 157] on div "Status Type Assignee Initial Date Updated Date arrow_downward SLA Subject Custo…" at bounding box center [225, 120] width 375 height 203
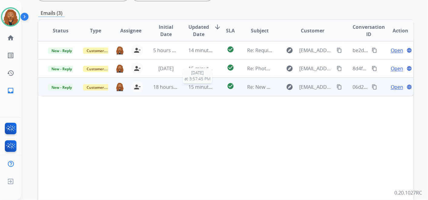
click at [194, 85] on span "15 minutes ago" at bounding box center [206, 87] width 35 height 7
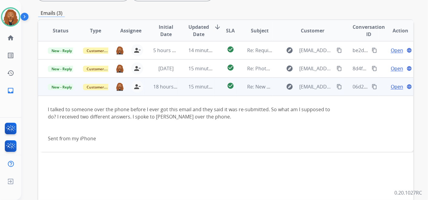
click at [395, 88] on span "Open" at bounding box center [397, 86] width 12 height 7
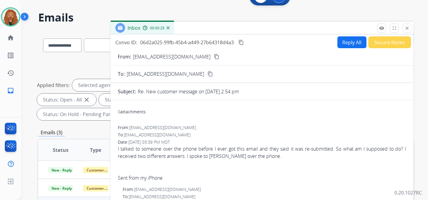
scroll to position [0, 0]
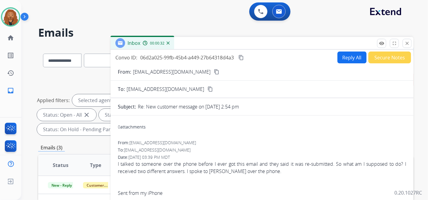
click at [214, 71] on mat-icon "content_copy" at bounding box center [216, 71] width 5 height 5
click at [12, 18] on img at bounding box center [10, 16] width 17 height 17
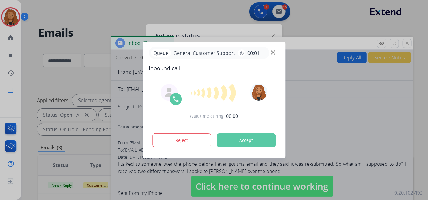
click at [406, 44] on div at bounding box center [214, 100] width 428 height 200
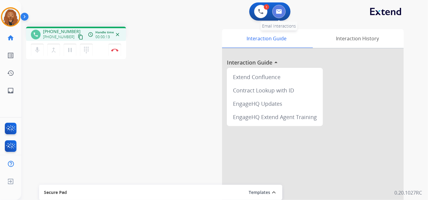
click at [279, 14] on button at bounding box center [278, 11] width 13 height 13
select select "**********"
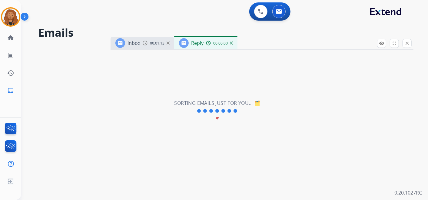
select select "**********"
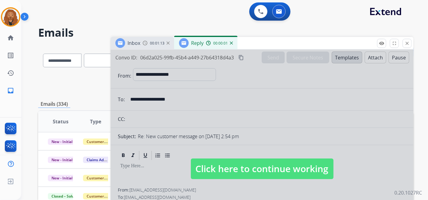
click at [259, 158] on span "Click here to continue working" at bounding box center [262, 168] width 143 height 21
select select
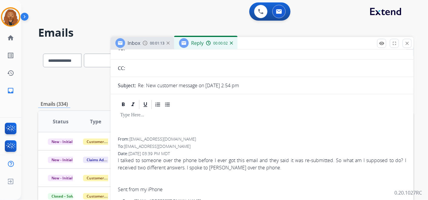
scroll to position [101, 0]
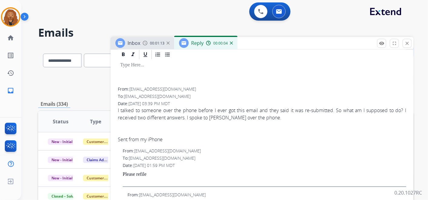
click at [230, 45] on div "00:00:04" at bounding box center [219, 42] width 27 height 5
click at [231, 43] on img at bounding box center [231, 42] width 3 height 3
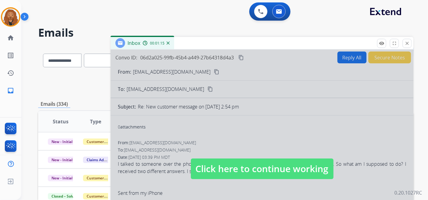
click at [254, 167] on span "Click here to continue working" at bounding box center [262, 168] width 143 height 21
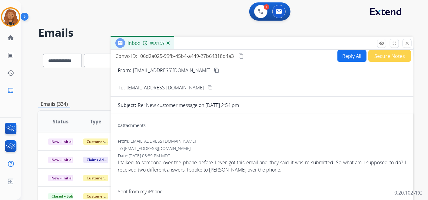
scroll to position [0, 0]
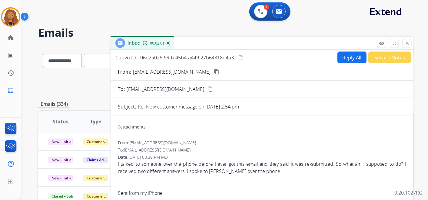
click at [243, 56] on mat-icon "content_copy" at bounding box center [240, 57] width 5 height 5
click at [168, 44] on img at bounding box center [168, 42] width 3 height 3
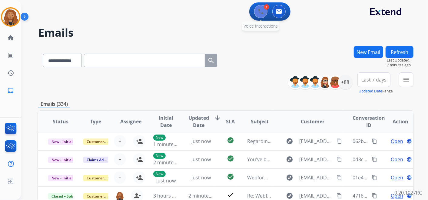
click at [258, 12] on img at bounding box center [260, 11] width 5 height 5
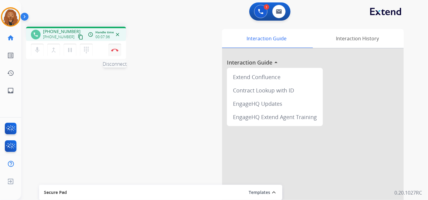
click at [113, 49] on img at bounding box center [114, 49] width 7 height 3
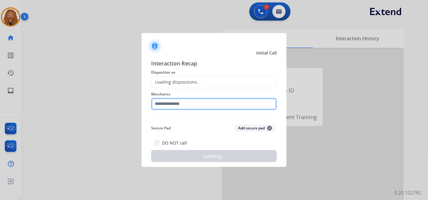
click at [188, 102] on input "text" at bounding box center [214, 104] width 126 height 12
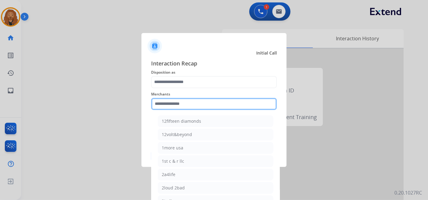
click at [174, 104] on input "text" at bounding box center [214, 104] width 126 height 12
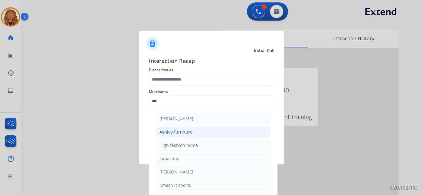
click at [175, 130] on div "Ashley furniture" at bounding box center [176, 132] width 33 height 6
type input "**********"
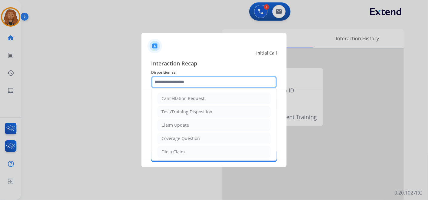
click at [175, 85] on input "text" at bounding box center [214, 82] width 126 height 12
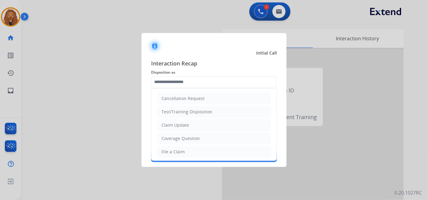
click at [182, 151] on div "File a Claim" at bounding box center [172, 152] width 23 height 6
type input "**********"
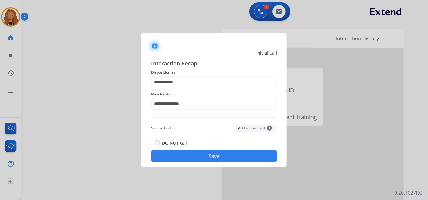
click at [186, 157] on button "Save" at bounding box center [214, 156] width 126 height 12
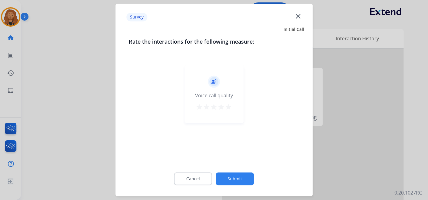
click at [227, 106] on mat-icon "star" at bounding box center [228, 107] width 7 height 7
click at [233, 176] on button "Submit" at bounding box center [235, 179] width 38 height 13
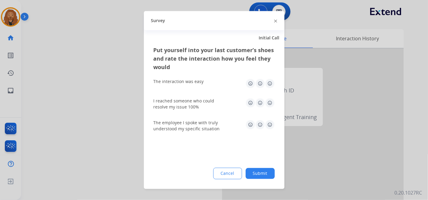
click at [269, 121] on img at bounding box center [270, 125] width 10 height 10
click at [268, 103] on img at bounding box center [270, 103] width 10 height 10
click at [267, 89] on div "The interaction was easy" at bounding box center [214, 83] width 121 height 19
click at [269, 85] on img at bounding box center [270, 84] width 10 height 10
click at [265, 173] on button "Submit" at bounding box center [260, 173] width 29 height 11
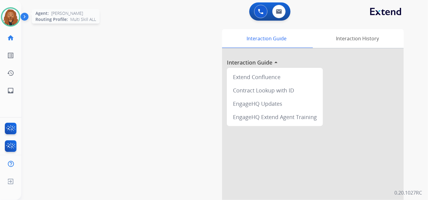
click at [9, 12] on img at bounding box center [10, 16] width 17 height 17
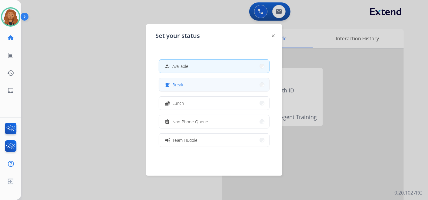
click at [177, 82] on span "Break" at bounding box center [178, 84] width 11 height 6
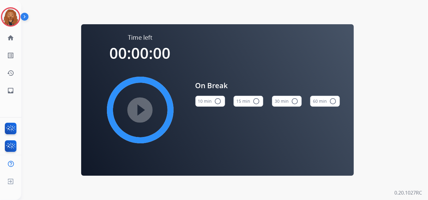
drag, startPoint x: 203, startPoint y: 103, endPoint x: 150, endPoint y: 103, distance: 53.0
click at [202, 103] on button "10 min radio_button_unchecked" at bounding box center [210, 101] width 30 height 11
click at [144, 106] on mat-icon "play_circle_filled" at bounding box center [140, 109] width 7 height 7
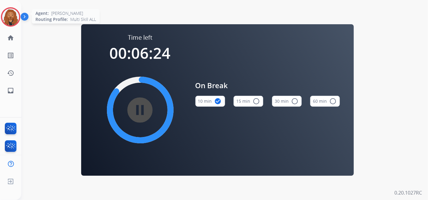
click at [10, 15] on img at bounding box center [10, 16] width 17 height 17
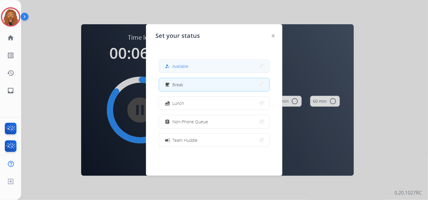
click at [191, 61] on button "how_to_reg Available" at bounding box center [214, 66] width 110 height 13
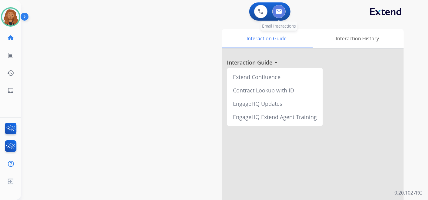
click at [278, 12] on img at bounding box center [279, 11] width 6 height 5
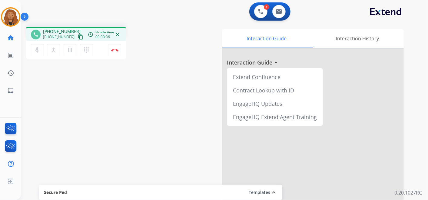
click at [78, 37] on mat-icon "content_copy" at bounding box center [80, 36] width 5 height 5
click at [117, 52] on button "Disconnect" at bounding box center [114, 50] width 13 height 13
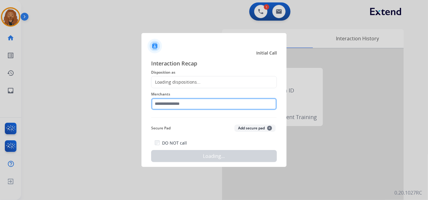
click at [212, 98] on input "text" at bounding box center [214, 104] width 126 height 12
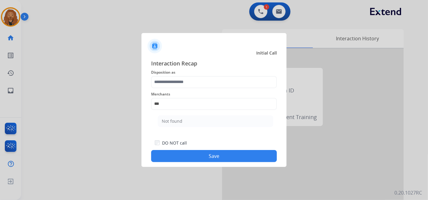
click at [169, 122] on div "Not found" at bounding box center [172, 121] width 21 height 6
type input "*********"
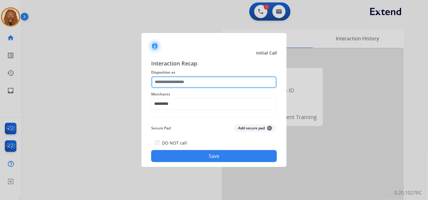
click at [177, 79] on input "text" at bounding box center [214, 82] width 126 height 12
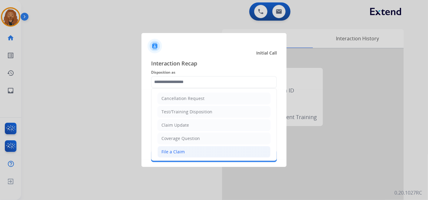
click at [175, 151] on div "File a Claim" at bounding box center [172, 152] width 23 height 6
type input "**********"
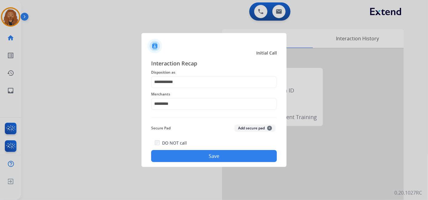
click at [190, 160] on button "Save" at bounding box center [214, 156] width 126 height 12
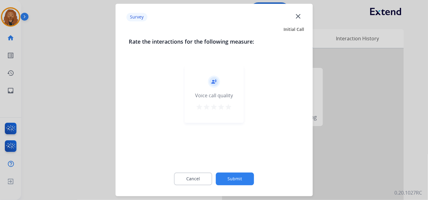
click at [227, 109] on mat-icon "star" at bounding box center [228, 107] width 7 height 7
click at [237, 177] on button "Submit" at bounding box center [235, 179] width 38 height 13
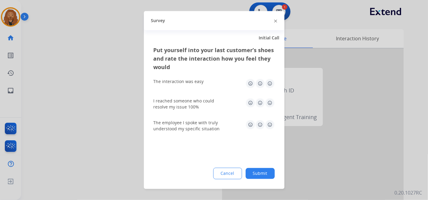
click at [273, 121] on img at bounding box center [270, 125] width 10 height 10
click at [271, 104] on img at bounding box center [270, 103] width 10 height 10
click at [275, 80] on div "Put yourself into your last customer’s shoes and rate the interaction how you f…" at bounding box center [214, 117] width 141 height 143
click at [273, 84] on img at bounding box center [270, 84] width 10 height 10
click at [266, 171] on button "Submit" at bounding box center [260, 173] width 29 height 11
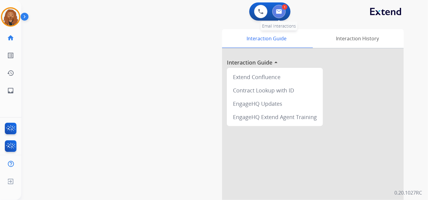
click at [276, 13] on img at bounding box center [279, 11] width 6 height 5
select select "**********"
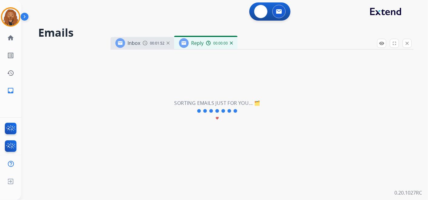
select select "**********"
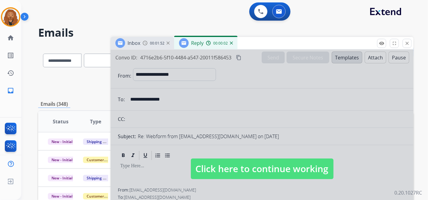
drag, startPoint x: 243, startPoint y: 156, endPoint x: 244, endPoint y: 147, distance: 8.8
click at [243, 157] on div at bounding box center [262, 163] width 303 height 226
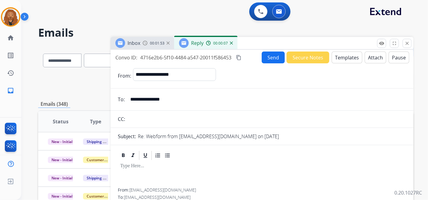
click at [232, 43] on img at bounding box center [231, 42] width 3 height 3
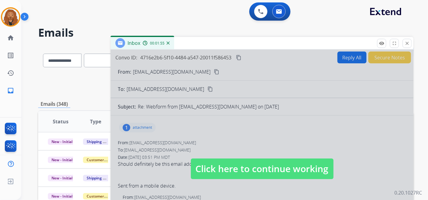
drag, startPoint x: 197, startPoint y: 146, endPoint x: 187, endPoint y: 131, distance: 18.0
click at [195, 144] on div at bounding box center [262, 163] width 303 height 226
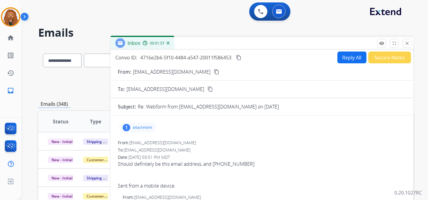
click at [169, 41] on div "Inbox 00:01:57" at bounding box center [143, 43] width 64 height 12
click at [168, 44] on img at bounding box center [168, 42] width 3 height 3
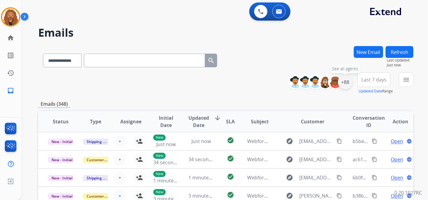
click at [344, 83] on div "+88" at bounding box center [345, 82] width 15 height 15
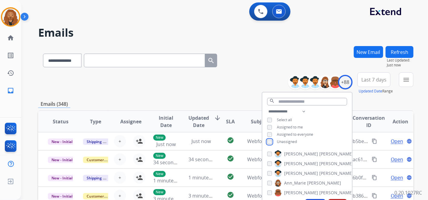
scroll to position [34, 0]
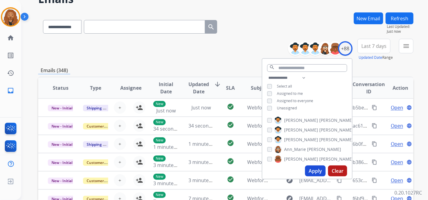
click at [315, 171] on button "Apply" at bounding box center [315, 170] width 21 height 11
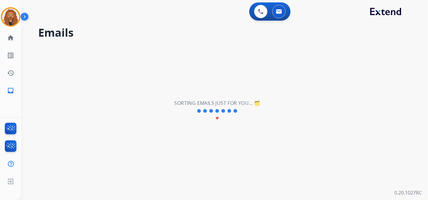
scroll to position [0, 0]
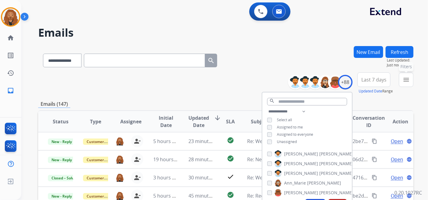
click at [404, 79] on mat-icon "menu" at bounding box center [405, 79] width 7 height 7
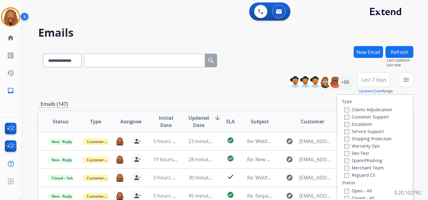
click at [344, 188] on label "Open - All" at bounding box center [358, 191] width 28 height 6
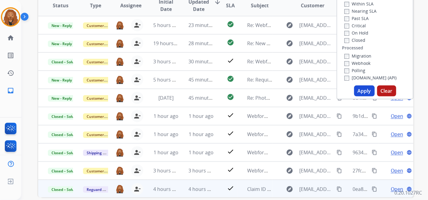
scroll to position [144, 0]
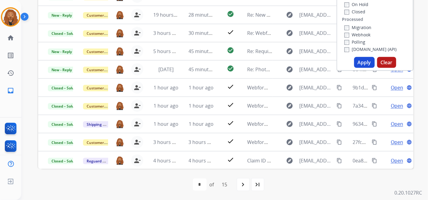
click at [356, 64] on button "Apply" at bounding box center [364, 62] width 21 height 11
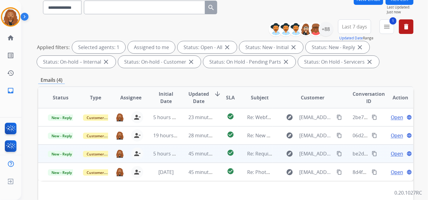
scroll to position [67, 0]
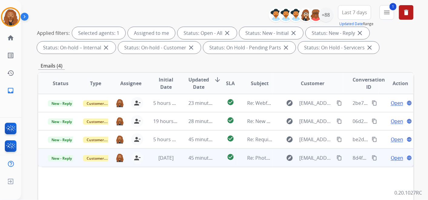
click at [182, 157] on td "45 minutes ago" at bounding box center [196, 157] width 35 height 18
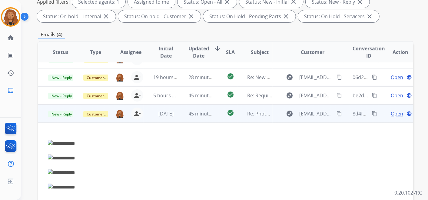
scroll to position [134, 0]
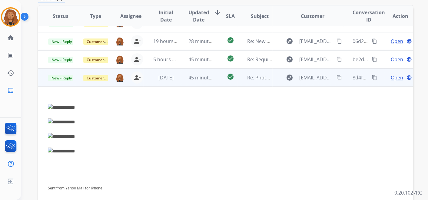
click at [393, 78] on span "Open" at bounding box center [397, 77] width 12 height 7
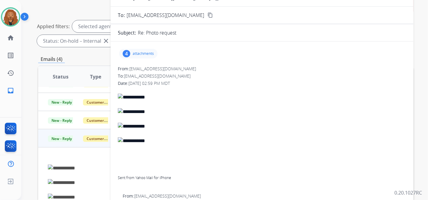
scroll to position [34, 0]
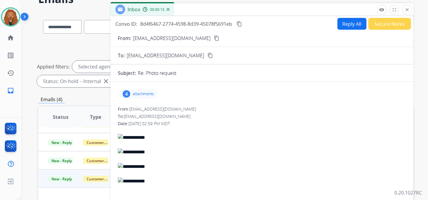
click at [145, 97] on div "4 attachments" at bounding box center [138, 94] width 38 height 10
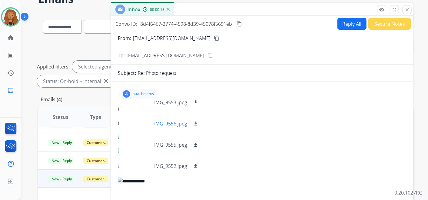
scroll to position [9, 0]
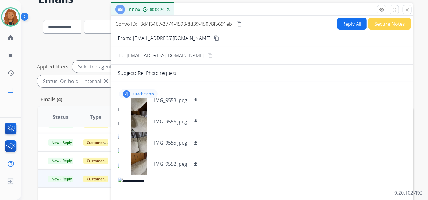
click at [214, 37] on mat-icon "content_copy" at bounding box center [216, 37] width 5 height 5
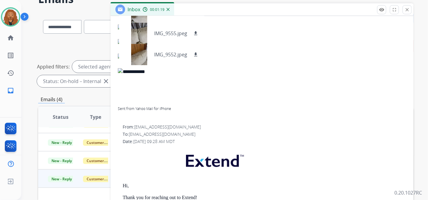
scroll to position [0, 0]
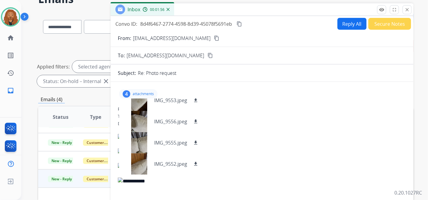
click at [266, 88] on div "4 attachments IMG_9553.jpeg download IMG_9556.jpeg download IMG_9555.jpeg downl…" at bounding box center [262, 94] width 288 height 15
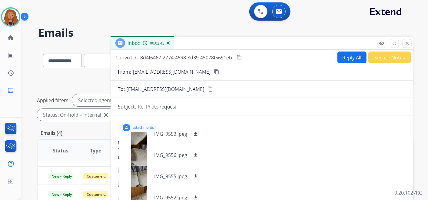
click at [352, 57] on button "Reply All" at bounding box center [351, 57] width 29 height 12
select select "**********"
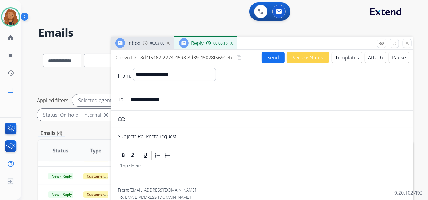
click at [350, 57] on button "Templates" at bounding box center [347, 57] width 31 height 12
click at [340, 53] on button "Templates" at bounding box center [347, 57] width 31 height 12
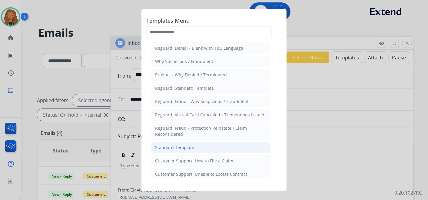
click at [192, 147] on div "Standard Template" at bounding box center [174, 147] width 39 height 6
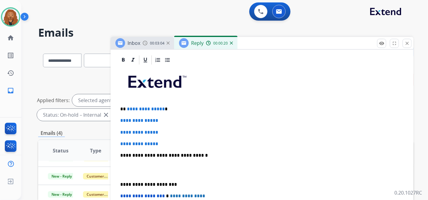
scroll to position [168, 0]
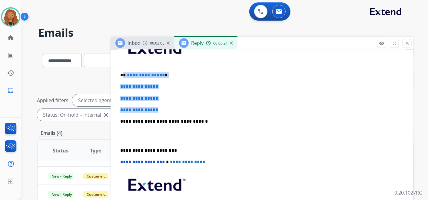
drag, startPoint x: 167, startPoint y: 109, endPoint x: 124, endPoint y: 71, distance: 57.7
click at [124, 71] on div "**********" at bounding box center [262, 135] width 288 height 208
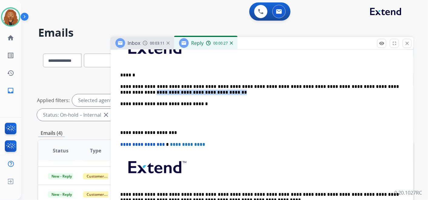
drag, startPoint x: 376, startPoint y: 84, endPoint x: 379, endPoint y: 93, distance: 9.3
click at [379, 93] on p "**********" at bounding box center [259, 89] width 279 height 11
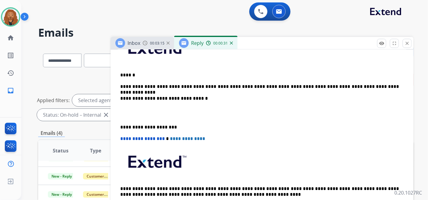
click at [141, 114] on p at bounding box center [261, 112] width 283 height 11
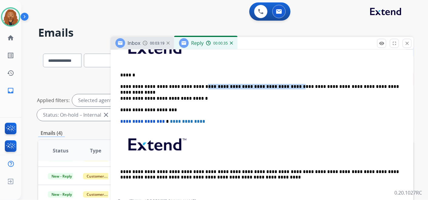
drag, startPoint x: 192, startPoint y: 85, endPoint x: 272, endPoint y: 77, distance: 80.0
click at [272, 77] on div "**********" at bounding box center [262, 115] width 288 height 168
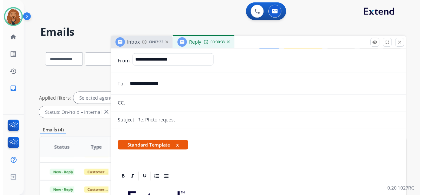
scroll to position [0, 0]
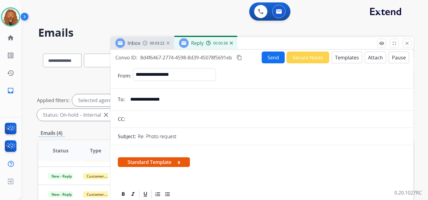
click at [277, 59] on button "Send" at bounding box center [273, 57] width 23 height 12
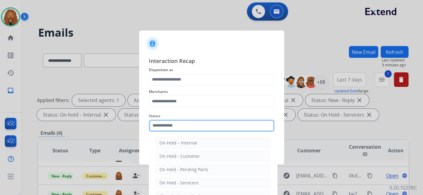
click at [193, 124] on input "text" at bounding box center [212, 126] width 126 height 12
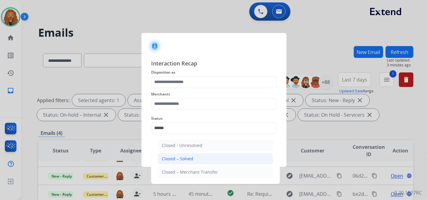
click at [202, 158] on li "Closed – Solved" at bounding box center [215, 159] width 115 height 12
type input "**********"
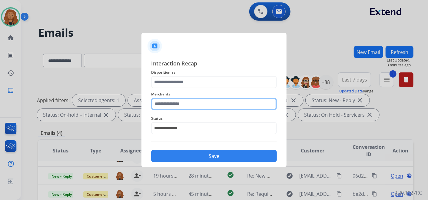
click at [183, 99] on input "text" at bounding box center [214, 104] width 126 height 12
drag, startPoint x: 105, startPoint y: 101, endPoint x: 64, endPoint y: 116, distance: 43.9
click at [0, 110] on app-contact-recap-modal "**********" at bounding box center [0, 100] width 0 height 200
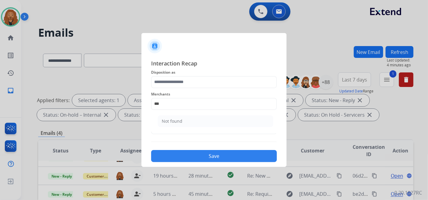
click at [66, 114] on div at bounding box center [214, 100] width 428 height 200
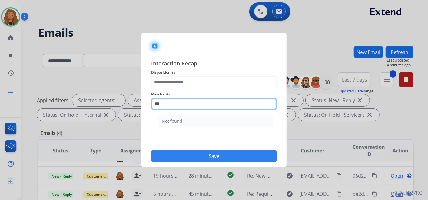
drag, startPoint x: 178, startPoint y: 102, endPoint x: 96, endPoint y: 103, distance: 82.7
click at [0, 102] on app-contact-recap-modal "**********" at bounding box center [0, 100] width 0 height 200
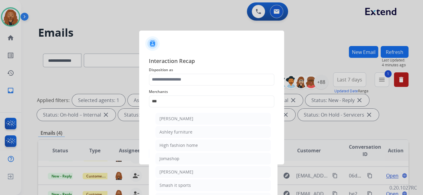
click at [187, 135] on li "Ashley furniture" at bounding box center [213, 132] width 115 height 12
type input "**********"
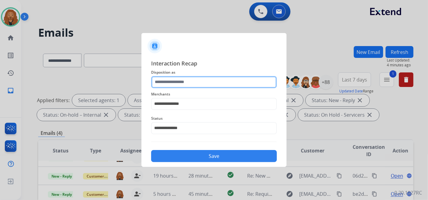
click at [191, 84] on input "text" at bounding box center [214, 82] width 126 height 12
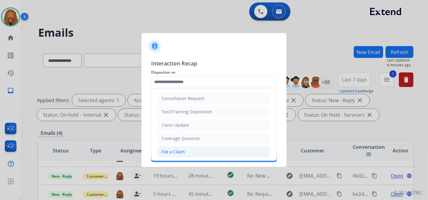
click at [187, 149] on li "File a Claim" at bounding box center [213, 152] width 113 height 12
type input "**********"
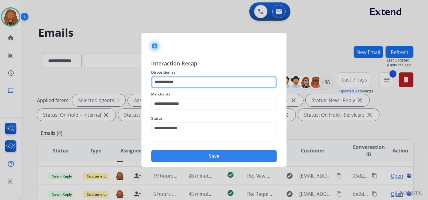
click at [182, 84] on input "**********" at bounding box center [214, 82] width 126 height 12
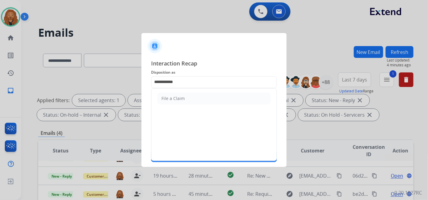
click at [202, 60] on span "Interaction Recap" at bounding box center [214, 64] width 126 height 10
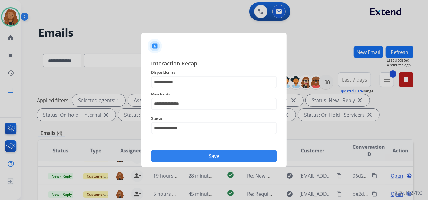
click at [178, 154] on button "Save" at bounding box center [214, 156] width 126 height 12
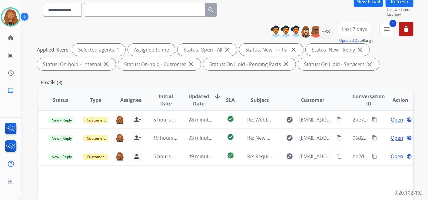
scroll to position [101, 0]
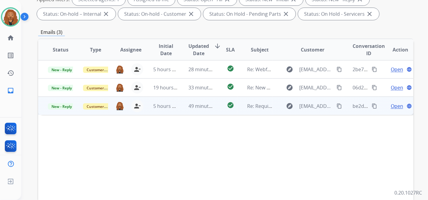
click at [391, 105] on span "Open" at bounding box center [397, 105] width 12 height 7
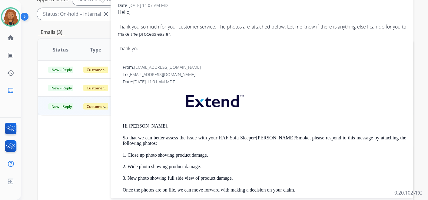
scroll to position [0, 0]
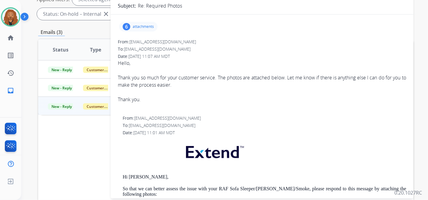
click at [141, 22] on div "6 attachments" at bounding box center [138, 27] width 38 height 10
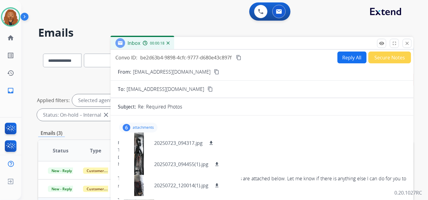
click at [189, 70] on div "From: [EMAIL_ADDRESS][DOMAIN_NAME] content_copy" at bounding box center [262, 71] width 303 height 7
click at [214, 72] on mat-icon "content_copy" at bounding box center [216, 71] width 5 height 5
click at [239, 57] on mat-icon "content_copy" at bounding box center [238, 57] width 5 height 5
click at [212, 141] on mat-icon "download" at bounding box center [210, 142] width 5 height 5
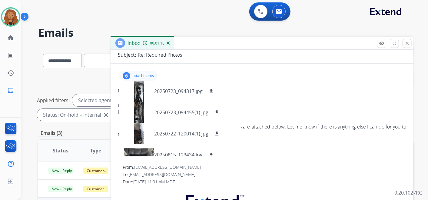
scroll to position [67, 0]
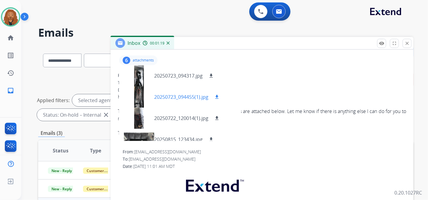
click at [215, 96] on mat-icon "download" at bounding box center [216, 96] width 5 height 5
click at [216, 118] on mat-icon "download" at bounding box center [216, 117] width 5 height 5
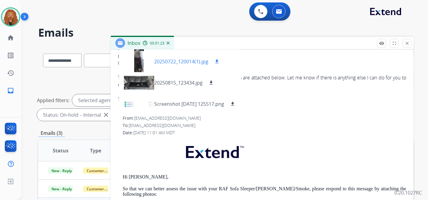
scroll to position [34, 0]
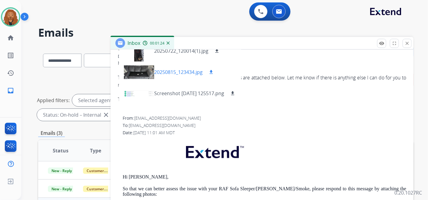
click at [213, 68] on button "download" at bounding box center [210, 71] width 7 height 7
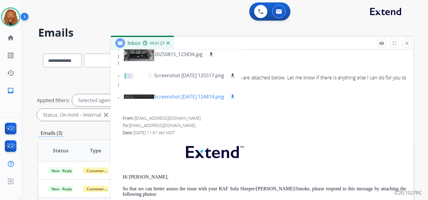
click at [235, 94] on mat-icon "download" at bounding box center [232, 96] width 5 height 5
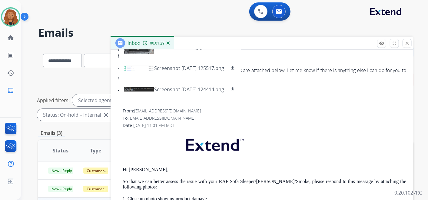
scroll to position [51, 0]
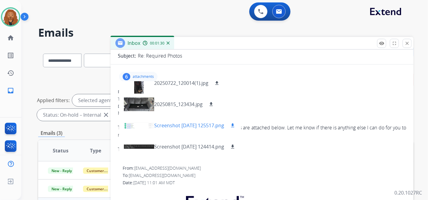
click at [192, 128] on p "Screenshot [DATE] 125517.png" at bounding box center [189, 125] width 70 height 7
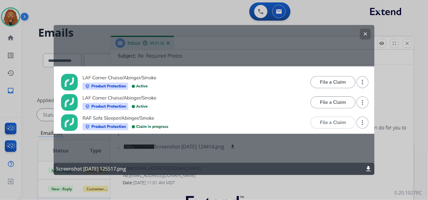
click at [189, 31] on div "clear Screenshot [DATE] 125517.png download" at bounding box center [214, 100] width 321 height 150
click at [366, 35] on mat-icon "clear" at bounding box center [365, 33] width 5 height 5
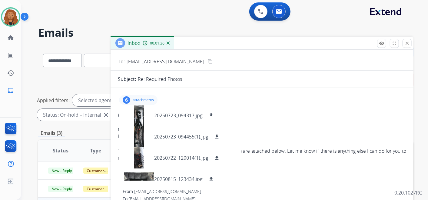
scroll to position [17, 0]
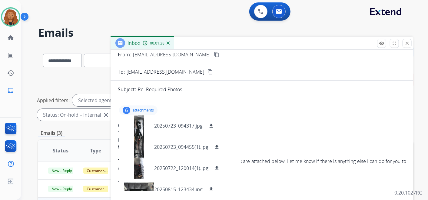
drag, startPoint x: 201, startPoint y: 73, endPoint x: 223, endPoint y: 68, distance: 22.0
click at [201, 73] on div "To: [EMAIL_ADDRESS][DOMAIN_NAME] content_copy" at bounding box center [262, 71] width 303 height 7
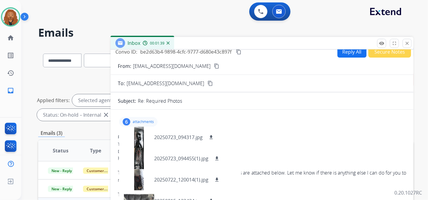
scroll to position [0, 0]
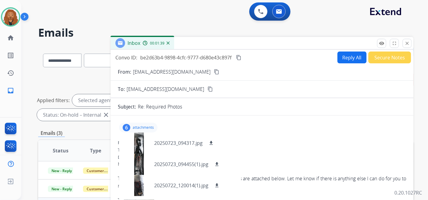
click at [344, 60] on button "Reply All" at bounding box center [351, 57] width 29 height 12
select select "**********"
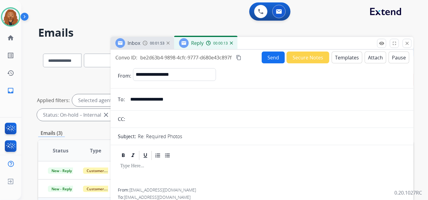
click at [332, 57] on button "Templates" at bounding box center [347, 57] width 31 height 12
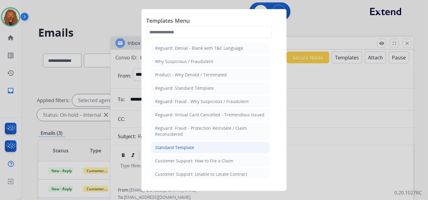
click at [199, 144] on li "Standard Template" at bounding box center [210, 148] width 119 height 12
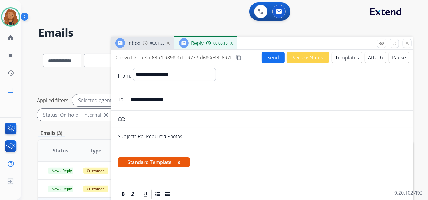
scroll to position [134, 0]
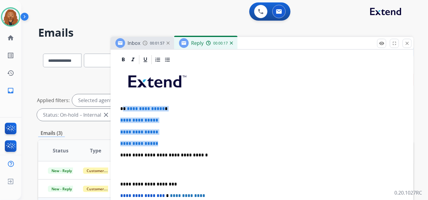
drag, startPoint x: 164, startPoint y: 141, endPoint x: 123, endPoint y: 99, distance: 58.7
click at [123, 99] on div "**********" at bounding box center [262, 169] width 288 height 208
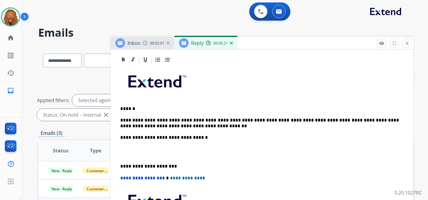
click at [139, 156] on p at bounding box center [261, 151] width 283 height 11
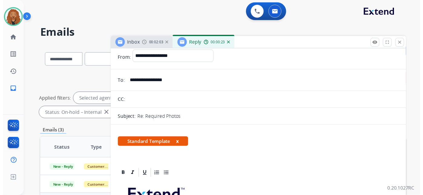
scroll to position [0, 0]
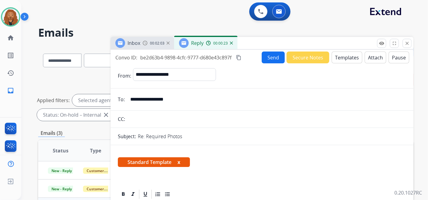
click at [266, 55] on button "Send" at bounding box center [273, 57] width 23 height 12
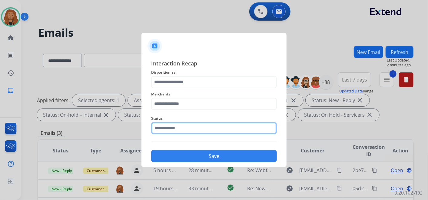
click at [178, 128] on input "text" at bounding box center [214, 128] width 126 height 12
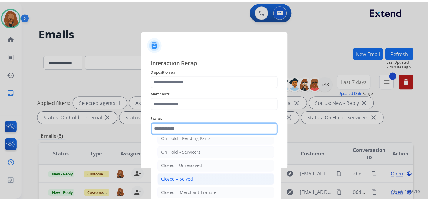
scroll to position [35, 0]
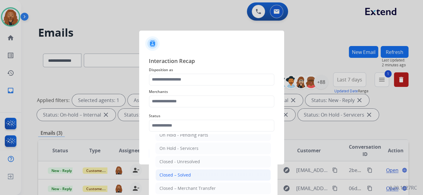
drag, startPoint x: 183, startPoint y: 174, endPoint x: 189, endPoint y: 104, distance: 69.9
click at [183, 174] on div "Closed – Solved" at bounding box center [175, 175] width 31 height 6
type input "**********"
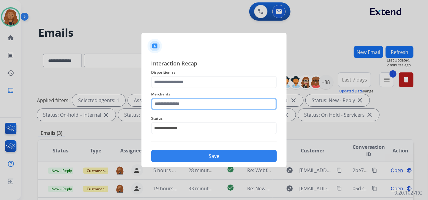
click at [188, 99] on input "text" at bounding box center [214, 104] width 126 height 12
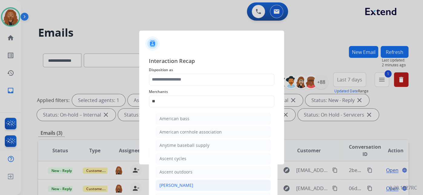
click at [189, 184] on div "[PERSON_NAME]" at bounding box center [177, 185] width 34 height 6
type input "**********"
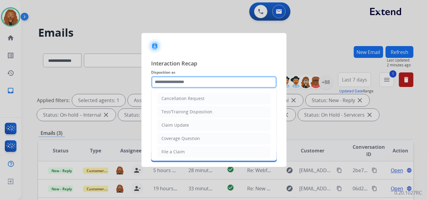
click at [180, 83] on input "text" at bounding box center [214, 82] width 126 height 12
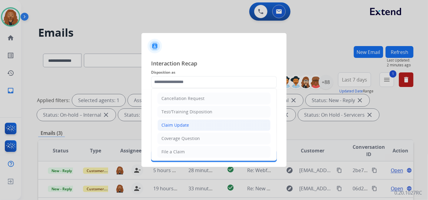
click at [180, 127] on div "Claim Update" at bounding box center [175, 125] width 28 height 6
type input "**********"
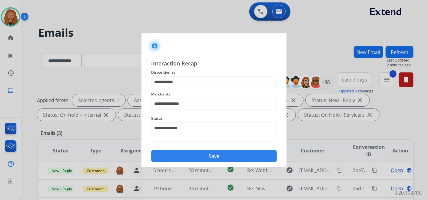
click at [211, 159] on button "Save" at bounding box center [214, 156] width 126 height 12
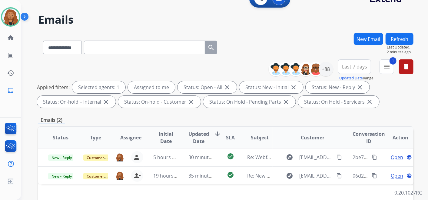
scroll to position [34, 0]
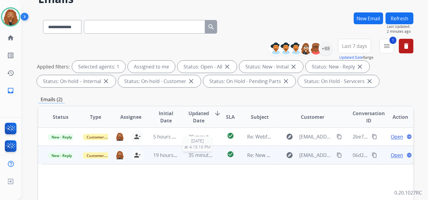
click at [207, 156] on span "35 minutes ago" at bounding box center [206, 155] width 35 height 7
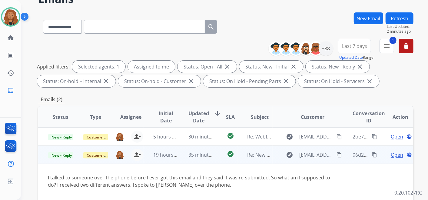
scroll to position [101, 0]
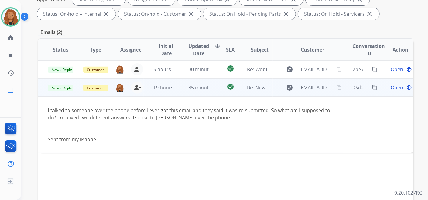
click at [393, 88] on span "Open" at bounding box center [397, 87] width 12 height 7
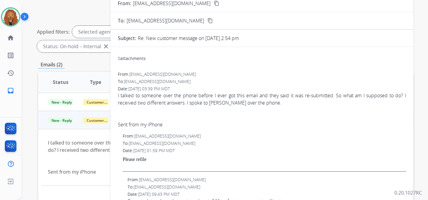
scroll to position [34, 0]
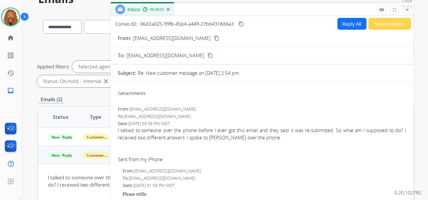
click at [405, 8] on mat-icon "close" at bounding box center [406, 9] width 5 height 5
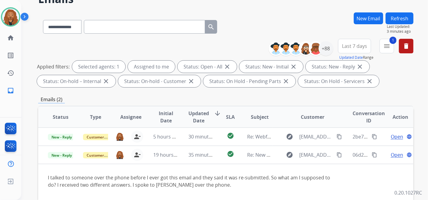
click at [109, 26] on input "text" at bounding box center [144, 27] width 121 height 14
paste input "**********"
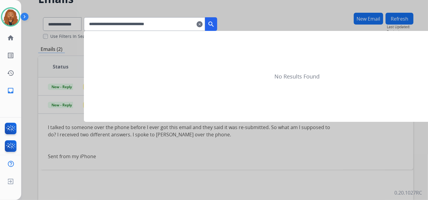
click at [180, 23] on input "**********" at bounding box center [144, 24] width 121 height 14
type input "**********"
click at [274, 4] on div at bounding box center [214, 100] width 428 height 200
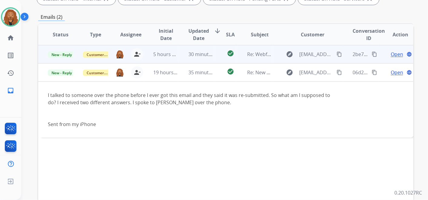
scroll to position [101, 0]
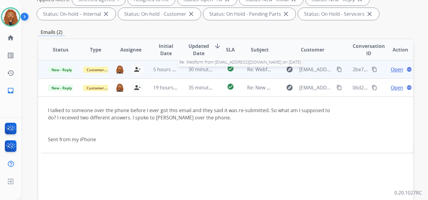
click at [247, 70] on span "Re: Webform from [EMAIL_ADDRESS][DOMAIN_NAME] on [DATE]" at bounding box center [319, 69] width 145 height 7
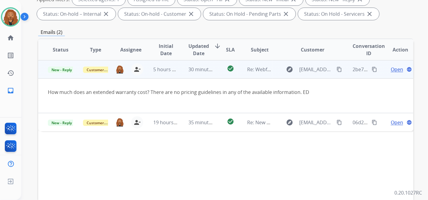
click at [391, 69] on span "Open" at bounding box center [397, 69] width 12 height 7
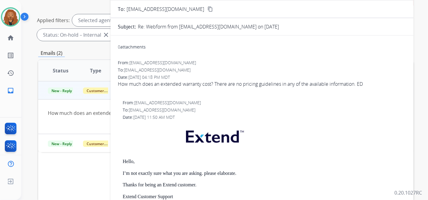
scroll to position [34, 0]
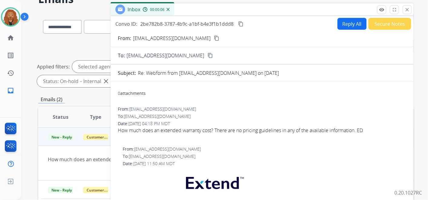
click at [349, 27] on button "Reply All" at bounding box center [351, 24] width 29 height 12
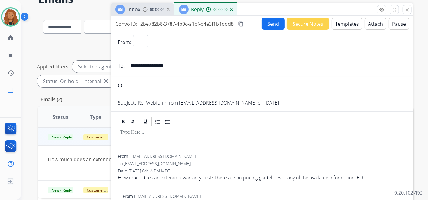
select select "**********"
click at [345, 25] on button "Templates" at bounding box center [347, 24] width 31 height 12
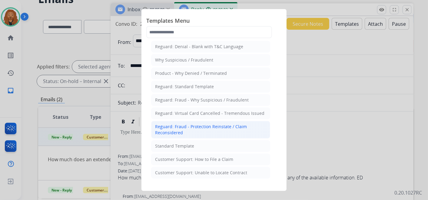
scroll to position [0, 0]
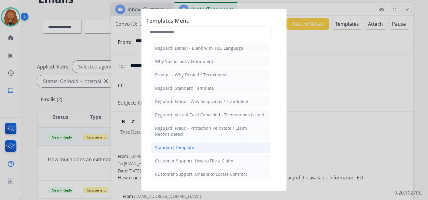
click at [191, 144] on div "Standard Template" at bounding box center [174, 147] width 39 height 6
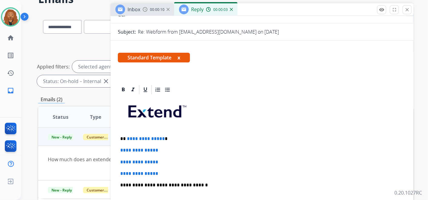
scroll to position [101, 0]
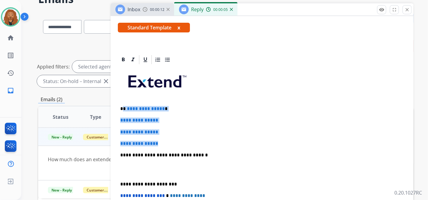
drag, startPoint x: 145, startPoint y: 125, endPoint x: 122, endPoint y: 104, distance: 31.3
click at [122, 104] on div "**********" at bounding box center [262, 169] width 288 height 208
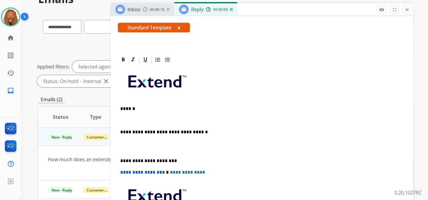
click at [134, 146] on p at bounding box center [261, 146] width 283 height 11
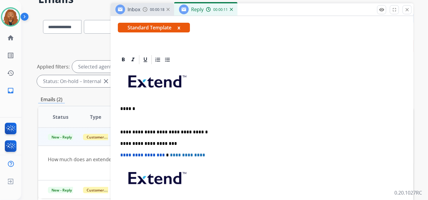
click at [123, 118] on p at bounding box center [261, 120] width 283 height 5
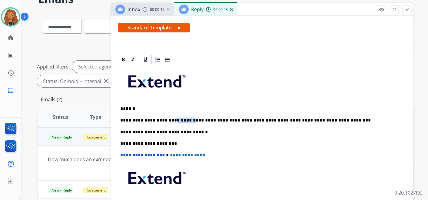
drag, startPoint x: 168, startPoint y: 118, endPoint x: 182, endPoint y: 120, distance: 14.3
click at [182, 120] on p "**********" at bounding box center [259, 120] width 279 height 5
click at [315, 119] on p "**********" at bounding box center [259, 120] width 279 height 5
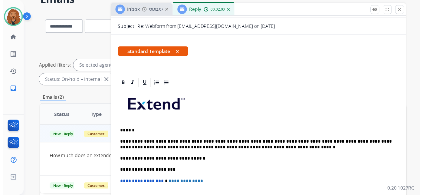
scroll to position [0, 0]
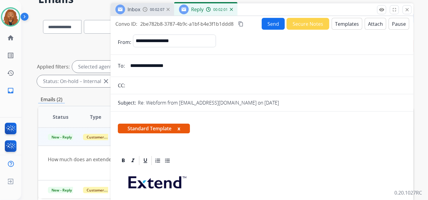
click at [269, 19] on button "Send" at bounding box center [273, 24] width 23 height 12
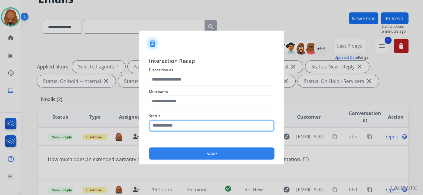
click at [204, 130] on input "text" at bounding box center [212, 126] width 126 height 12
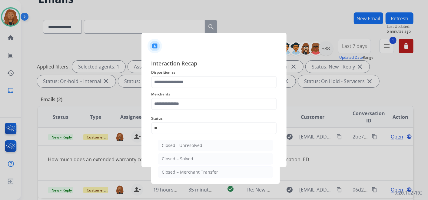
click at [179, 164] on ul "Closed - Unresolved Closed – Solved Closed – Merchant Transfer" at bounding box center [215, 160] width 119 height 47
click at [179, 158] on div "Closed – Solved" at bounding box center [177, 159] width 31 height 6
type input "**********"
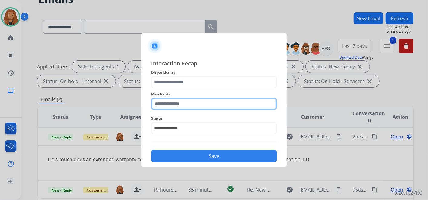
click at [176, 103] on input "text" at bounding box center [214, 104] width 126 height 12
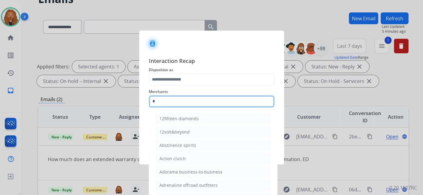
type input "**"
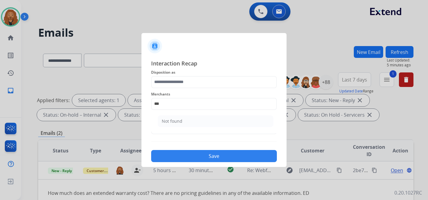
select select "**********"
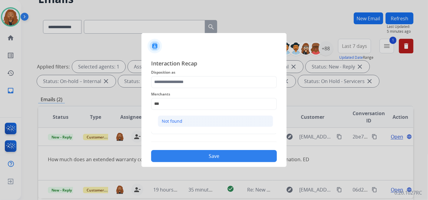
drag, startPoint x: 176, startPoint y: 121, endPoint x: 178, endPoint y: 92, distance: 28.5
click at [176, 121] on div "Not found" at bounding box center [172, 121] width 21 height 6
type input "*********"
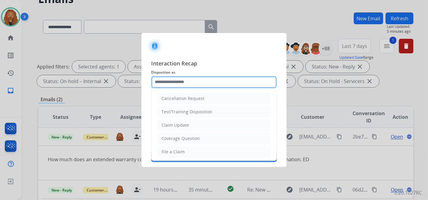
click at [179, 85] on input "text" at bounding box center [214, 82] width 126 height 12
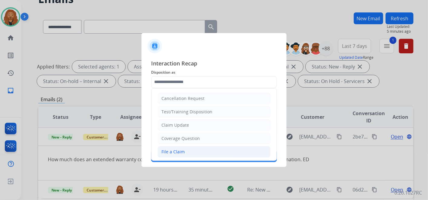
click at [176, 149] on div "File a Claim" at bounding box center [172, 152] width 23 height 6
type input "**********"
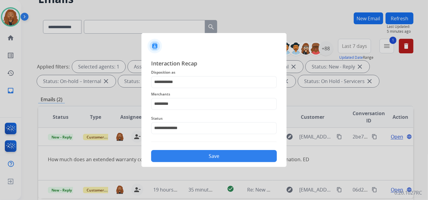
click at [182, 159] on button "Save" at bounding box center [214, 156] width 126 height 12
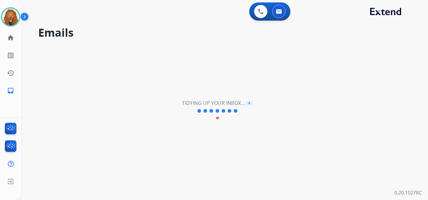
scroll to position [0, 0]
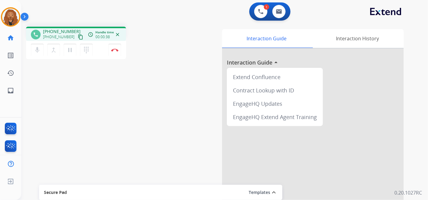
click at [69, 36] on div "+13234222222 content_copy" at bounding box center [63, 36] width 41 height 7
click at [78, 36] on mat-icon "content_copy" at bounding box center [80, 36] width 5 height 5
click at [69, 49] on mat-icon "pause" at bounding box center [69, 49] width 7 height 7
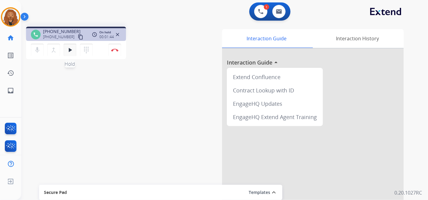
click at [67, 51] on mat-icon "play_arrow" at bounding box center [69, 49] width 7 height 7
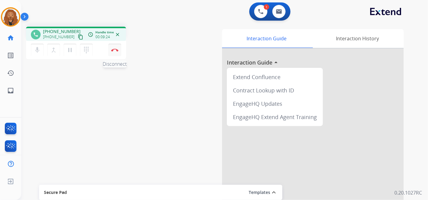
click at [116, 49] on img at bounding box center [114, 49] width 7 height 3
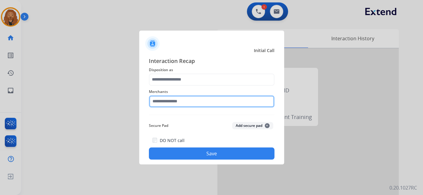
click at [193, 98] on input "text" at bounding box center [212, 101] width 126 height 12
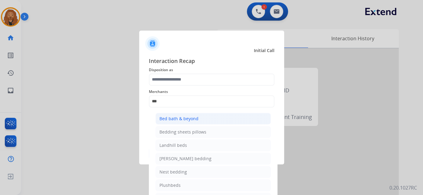
drag, startPoint x: 206, startPoint y: 117, endPoint x: 184, endPoint y: 59, distance: 61.5
click at [206, 116] on li "Bed bath & beyond" at bounding box center [213, 119] width 115 height 12
type input "**********"
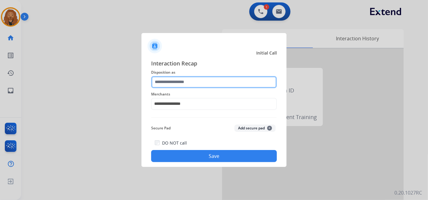
click at [184, 83] on input "text" at bounding box center [214, 82] width 126 height 12
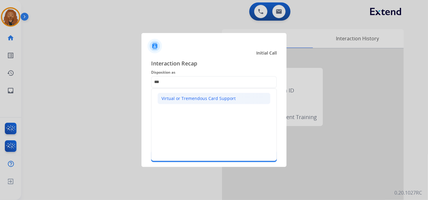
click at [186, 100] on div "Virtual or Tremendous Card Support" at bounding box center [198, 98] width 74 height 6
type input "**********"
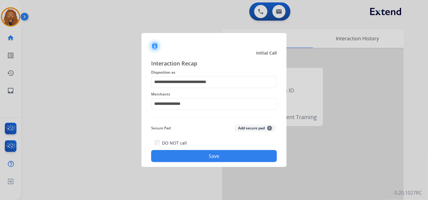
click at [190, 154] on button "Save" at bounding box center [214, 156] width 126 height 12
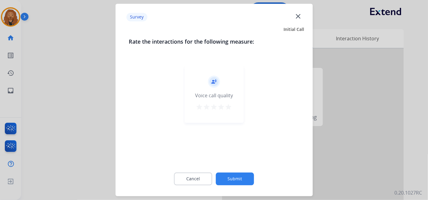
click at [228, 105] on mat-icon "star" at bounding box center [228, 107] width 7 height 7
click at [234, 179] on button "Submit" at bounding box center [235, 179] width 38 height 13
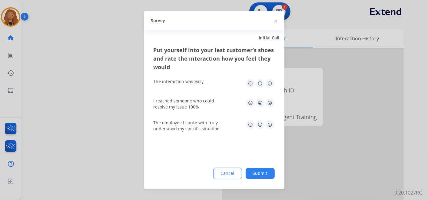
click at [268, 126] on img at bounding box center [270, 125] width 10 height 10
click at [269, 106] on img at bounding box center [270, 103] width 10 height 10
click at [272, 83] on img at bounding box center [270, 84] width 10 height 10
click at [263, 173] on button "Submit" at bounding box center [260, 173] width 29 height 11
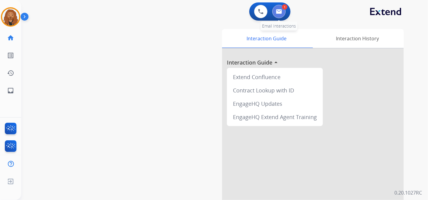
click at [281, 13] on img at bounding box center [279, 11] width 6 height 5
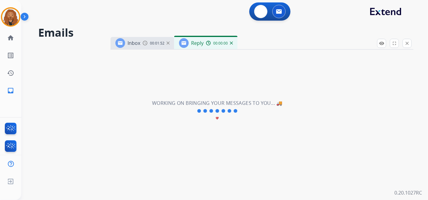
select select "**********"
click at [231, 43] on img at bounding box center [231, 42] width 3 height 3
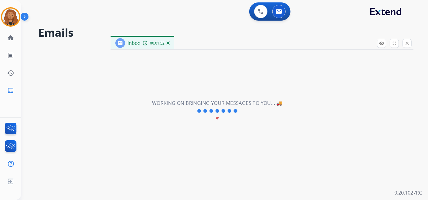
click at [169, 42] on img at bounding box center [168, 42] width 3 height 3
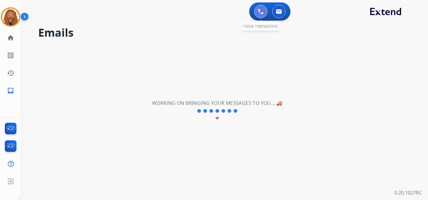
click at [258, 10] on img at bounding box center [260, 11] width 5 height 5
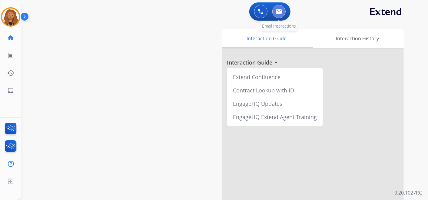
click at [281, 8] on button at bounding box center [278, 11] width 13 height 13
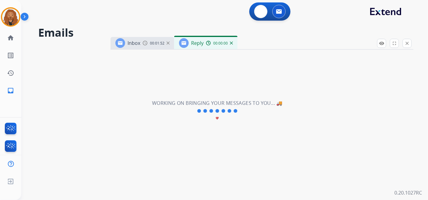
select select "**********"
click at [263, 13] on button at bounding box center [260, 11] width 13 height 13
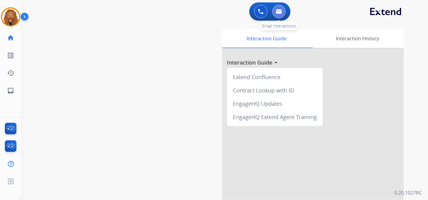
click at [284, 10] on button at bounding box center [278, 11] width 13 height 13
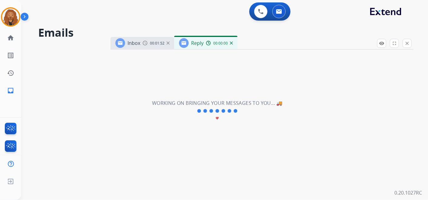
select select "**********"
click at [231, 43] on img at bounding box center [231, 42] width 3 height 3
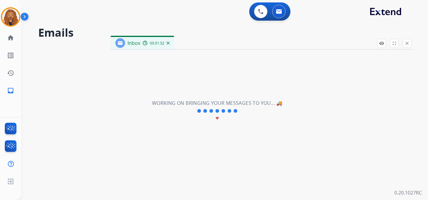
click at [170, 47] on div "Inbox 00:01:52" at bounding box center [143, 43] width 64 height 12
click at [167, 44] on img at bounding box center [168, 42] width 3 height 3
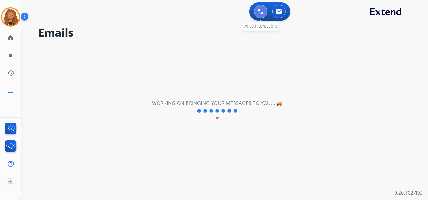
click at [260, 14] on button at bounding box center [260, 11] width 13 height 13
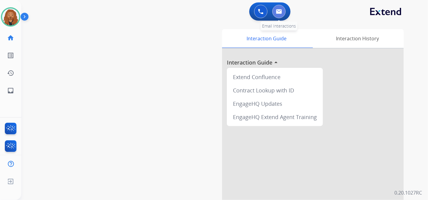
click at [283, 12] on button at bounding box center [278, 11] width 13 height 13
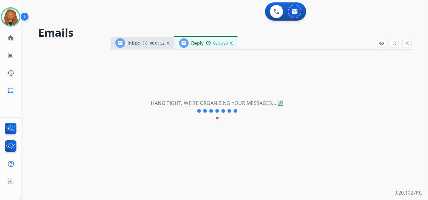
select select "**********"
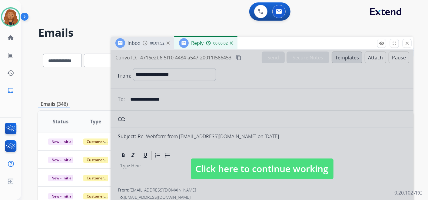
click at [231, 45] on div "00:00:02" at bounding box center [219, 42] width 27 height 5
click at [232, 41] on img at bounding box center [231, 42] width 3 height 3
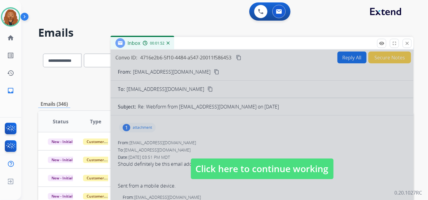
click at [169, 42] on img at bounding box center [168, 42] width 3 height 3
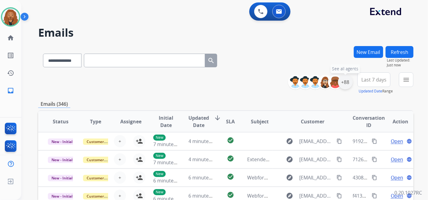
click at [344, 85] on div "+88" at bounding box center [345, 82] width 15 height 15
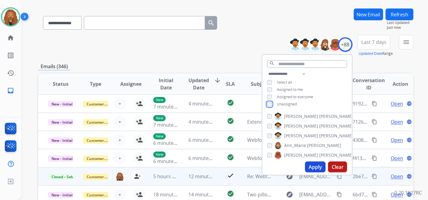
scroll to position [67, 0]
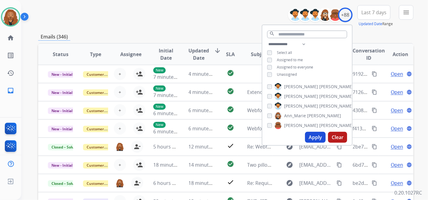
click at [310, 137] on button "Apply" at bounding box center [315, 137] width 21 height 11
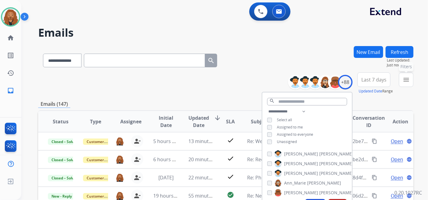
click at [404, 78] on mat-icon "menu" at bounding box center [405, 79] width 7 height 7
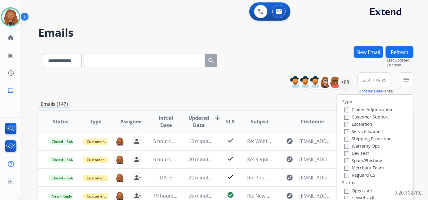
click at [346, 190] on label "Open - All" at bounding box center [358, 191] width 28 height 6
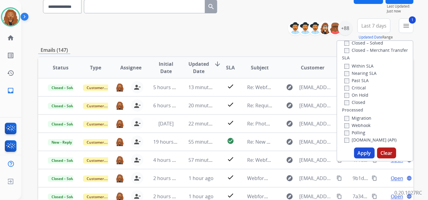
scroll to position [101, 0]
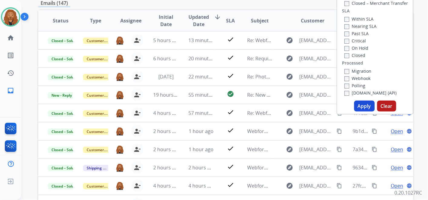
click at [364, 103] on button "Apply" at bounding box center [364, 106] width 21 height 11
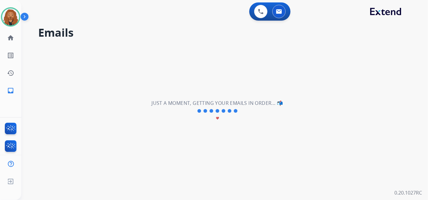
scroll to position [0, 0]
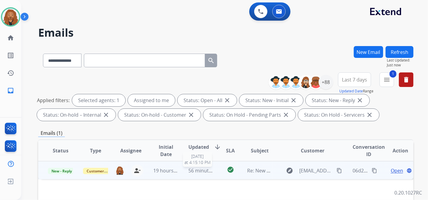
click at [199, 168] on span "56 minutes ago" at bounding box center [206, 170] width 35 height 7
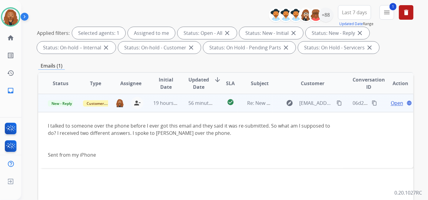
scroll to position [34, 0]
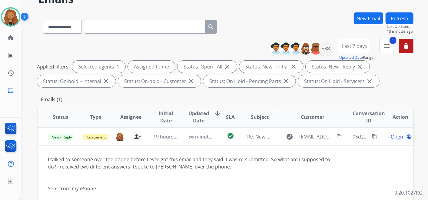
click at [399, 13] on button "Refresh" at bounding box center [400, 18] width 28 height 12
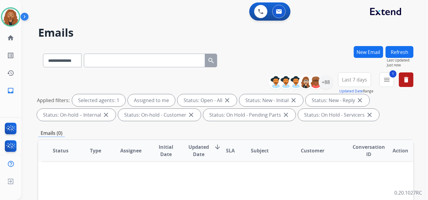
click at [356, 78] on span "Last 7 days" at bounding box center [354, 79] width 25 height 2
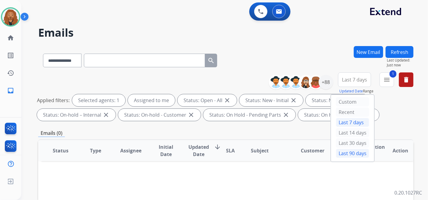
click at [346, 153] on div "Last 90 days" at bounding box center [352, 153] width 33 height 9
click at [327, 84] on div "+147" at bounding box center [326, 82] width 15 height 15
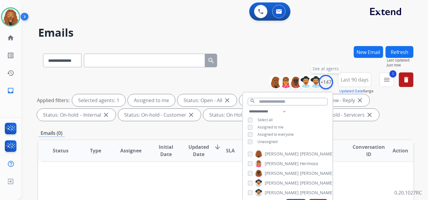
click at [328, 83] on div "+147" at bounding box center [326, 82] width 15 height 15
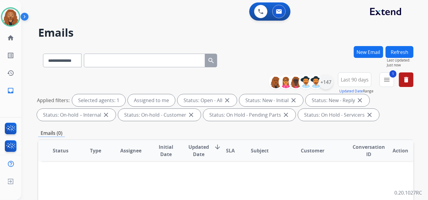
click at [328, 84] on div "+147" at bounding box center [326, 82] width 15 height 15
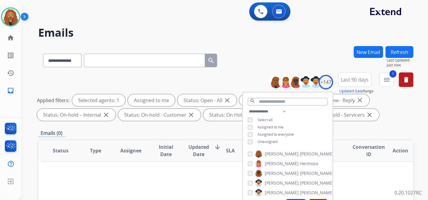
scroll to position [67, 0]
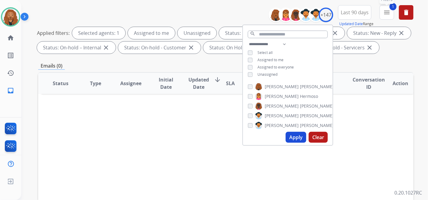
click at [389, 14] on mat-icon "menu" at bounding box center [386, 12] width 7 height 7
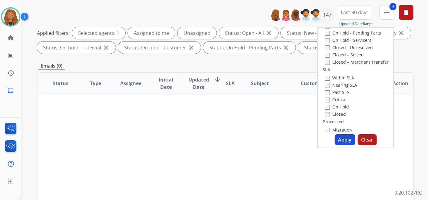
scroll to position [134, 0]
click at [341, 138] on button "Apply" at bounding box center [345, 139] width 21 height 11
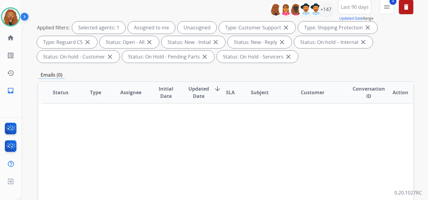
scroll to position [0, 0]
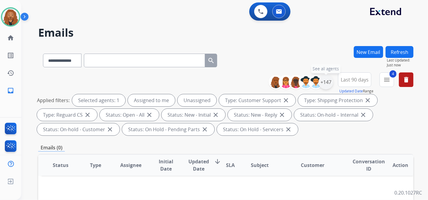
click at [326, 79] on div "+147" at bounding box center [326, 82] width 15 height 15
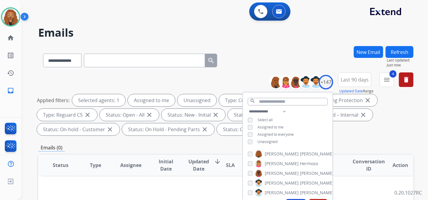
click at [380, 132] on div "Applied filters: Selected agents: 1 Assigned to me Unassigned Type: Customer Su…" at bounding box center [224, 114] width 375 height 41
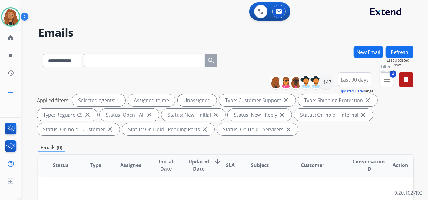
click at [388, 84] on button "4 menu Filters" at bounding box center [386, 79] width 15 height 15
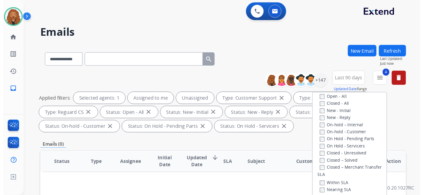
scroll to position [25, 0]
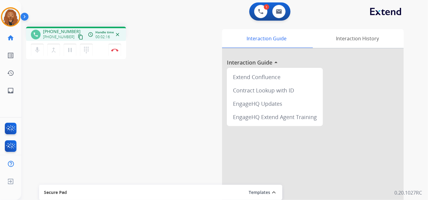
click at [78, 36] on mat-icon "content_copy" at bounding box center [80, 36] width 5 height 5
click at [115, 51] on img at bounding box center [114, 49] width 7 height 3
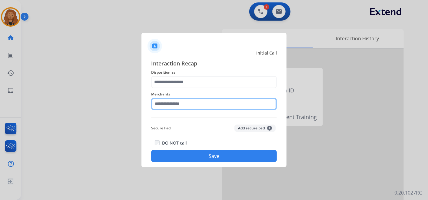
click at [209, 102] on input "text" at bounding box center [214, 104] width 126 height 12
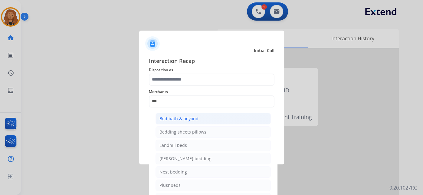
click at [191, 119] on div "Bed bath & beyond" at bounding box center [179, 119] width 39 height 6
type input "**********"
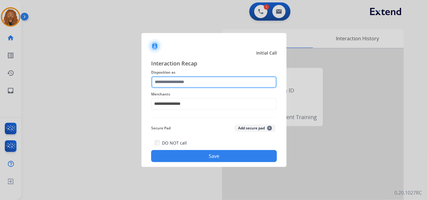
click at [167, 84] on input "text" at bounding box center [214, 82] width 126 height 12
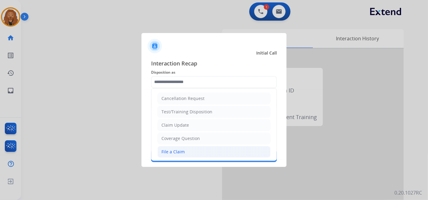
click at [180, 149] on div "File a Claim" at bounding box center [172, 152] width 23 height 6
type input "**********"
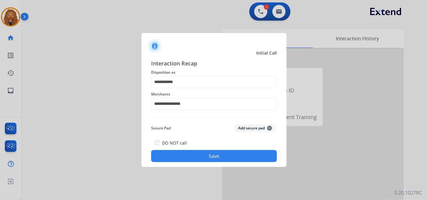
click at [183, 157] on button "Save" at bounding box center [214, 156] width 126 height 12
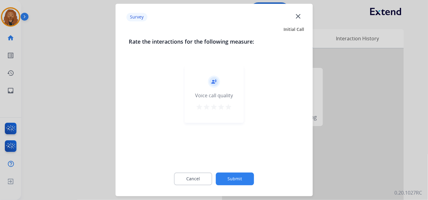
click at [227, 110] on mat-icon "star" at bounding box center [228, 107] width 7 height 7
click at [226, 177] on button "Submit" at bounding box center [235, 179] width 38 height 13
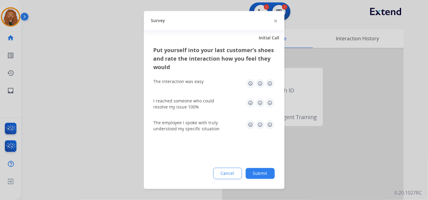
click at [268, 121] on img at bounding box center [270, 125] width 10 height 10
drag, startPoint x: 271, startPoint y: 102, endPoint x: 267, endPoint y: 92, distance: 10.3
click at [271, 102] on img at bounding box center [270, 103] width 10 height 10
drag, startPoint x: 270, startPoint y: 83, endPoint x: 267, endPoint y: 103, distance: 20.1
click at [270, 83] on img at bounding box center [270, 84] width 10 height 10
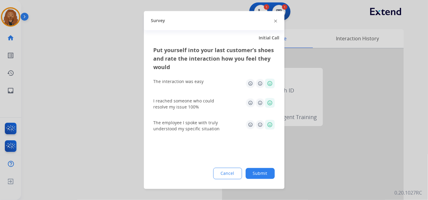
click at [263, 171] on button "Submit" at bounding box center [260, 173] width 29 height 11
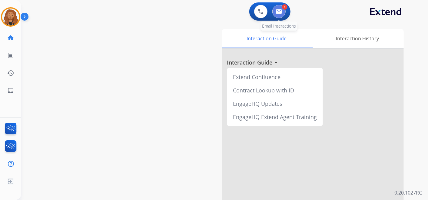
click at [279, 12] on img at bounding box center [279, 11] width 6 height 5
select select "**********"
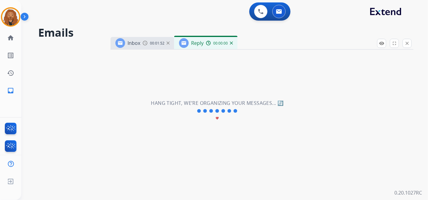
select select "**********"
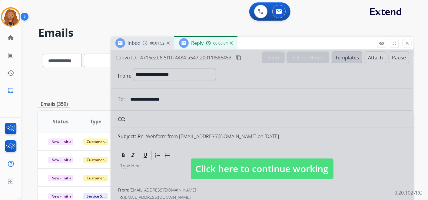
click at [245, 164] on span "Click here to continue working" at bounding box center [262, 168] width 143 height 21
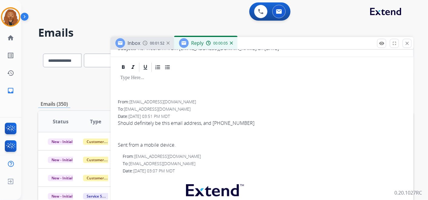
scroll to position [134, 0]
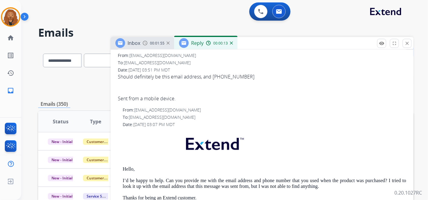
click at [229, 43] on div "Reply 00:00:13" at bounding box center [205, 43] width 63 height 12
click at [168, 41] on img at bounding box center [168, 42] width 3 height 3
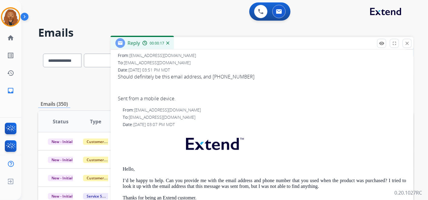
click at [168, 41] on img at bounding box center [167, 42] width 3 height 3
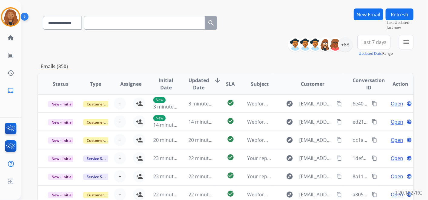
scroll to position [0, 0]
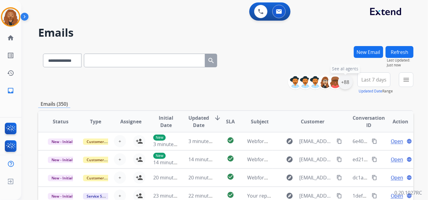
click at [346, 83] on div "+88" at bounding box center [345, 82] width 15 height 15
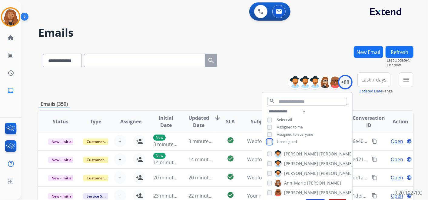
scroll to position [34, 0]
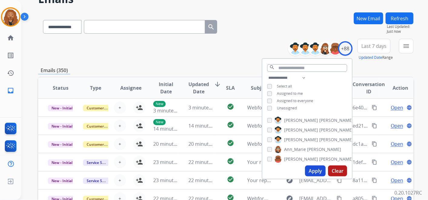
click at [318, 169] on button "Apply" at bounding box center [315, 170] width 21 height 11
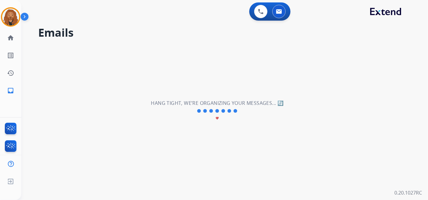
scroll to position [0, 0]
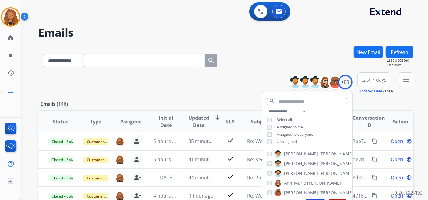
click at [284, 54] on div "**********" at bounding box center [225, 59] width 375 height 26
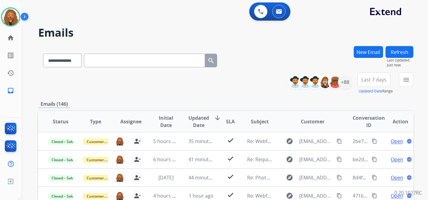
click at [366, 81] on span "Last 7 days" at bounding box center [373, 79] width 25 height 2
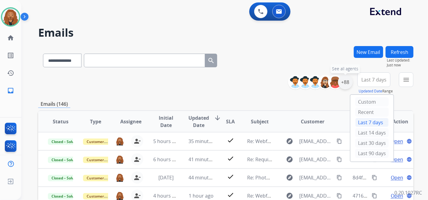
click at [346, 83] on div "+88" at bounding box center [345, 82] width 15 height 15
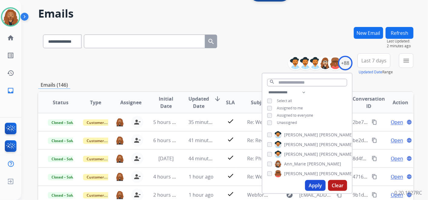
scroll to position [34, 0]
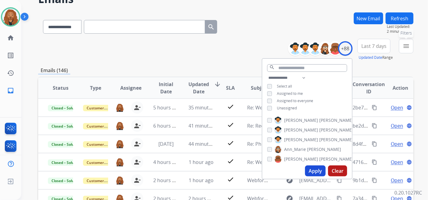
click at [405, 46] on mat-icon "menu" at bounding box center [405, 45] width 7 height 7
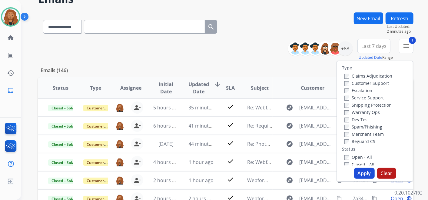
click at [364, 175] on button "Apply" at bounding box center [364, 173] width 21 height 11
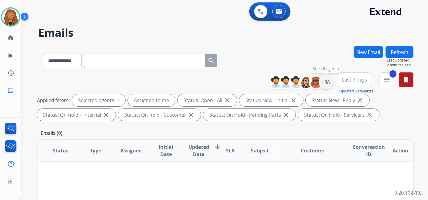
click at [326, 80] on div "+88" at bounding box center [326, 82] width 15 height 15
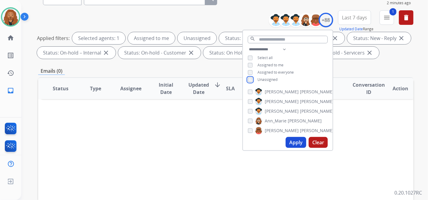
scroll to position [101, 0]
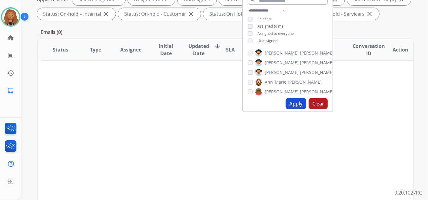
click at [294, 102] on button "Apply" at bounding box center [296, 103] width 21 height 11
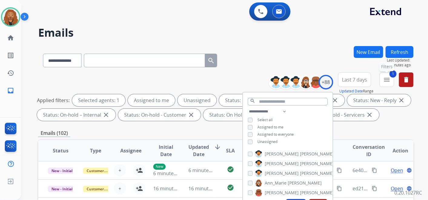
click at [386, 80] on mat-icon "menu" at bounding box center [386, 79] width 7 height 7
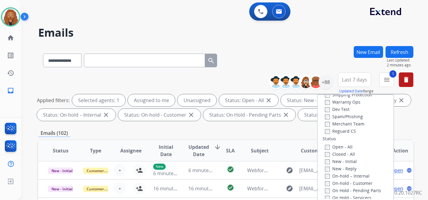
scroll to position [34, 0]
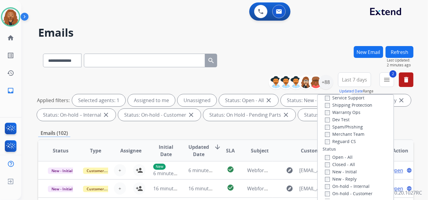
click at [343, 106] on label "Shipping Protection" at bounding box center [348, 105] width 47 height 6
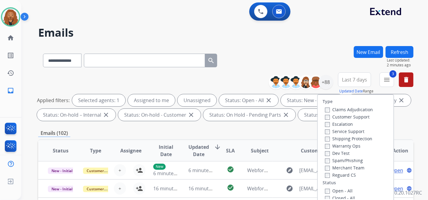
click at [343, 117] on label "Customer Support" at bounding box center [347, 117] width 45 height 6
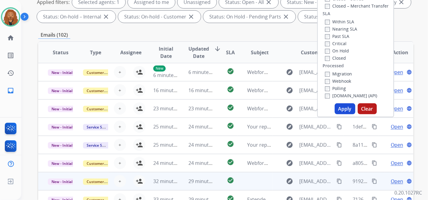
scroll to position [134, 0]
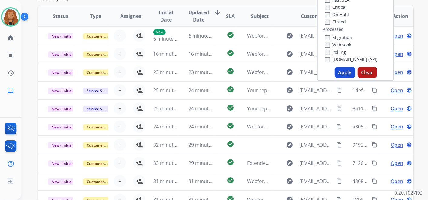
click at [342, 69] on button "Apply" at bounding box center [345, 72] width 21 height 11
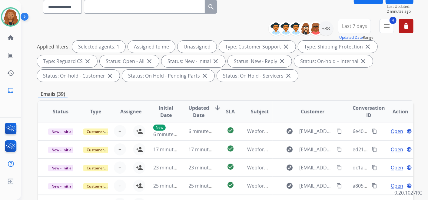
scroll to position [0, 0]
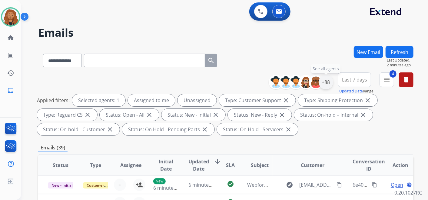
click at [327, 83] on div "+88" at bounding box center [326, 82] width 15 height 15
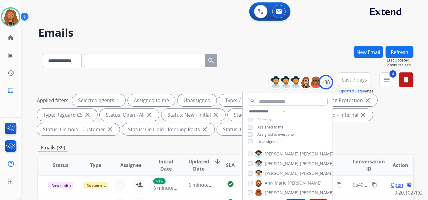
click at [353, 78] on span "Last 7 days" at bounding box center [354, 79] width 25 height 2
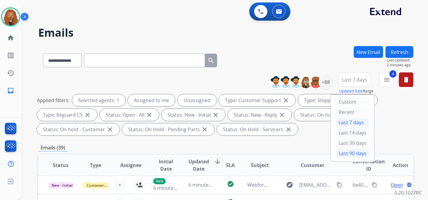
click at [348, 152] on div "Last 90 days" at bounding box center [352, 153] width 33 height 9
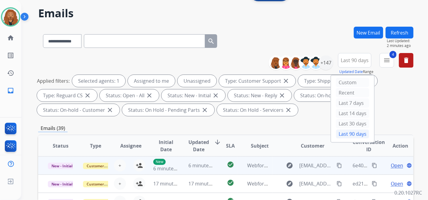
scroll to position [67, 0]
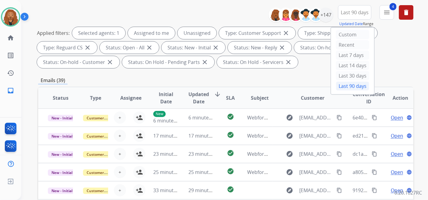
click at [203, 98] on span "Updated Date" at bounding box center [199, 98] width 21 height 15
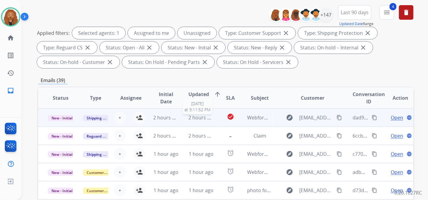
click at [197, 117] on span "2 hours ago" at bounding box center [202, 117] width 27 height 7
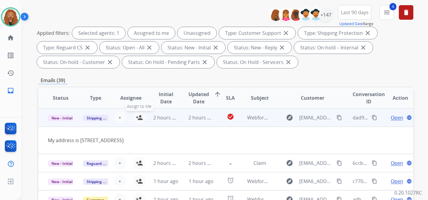
click at [140, 118] on mat-icon "person_add" at bounding box center [139, 117] width 7 height 7
click at [395, 114] on span "Open" at bounding box center [397, 117] width 12 height 7
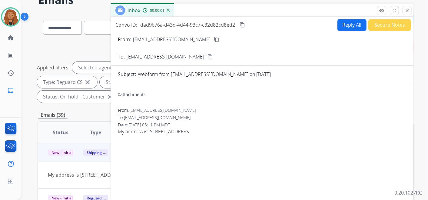
scroll to position [0, 0]
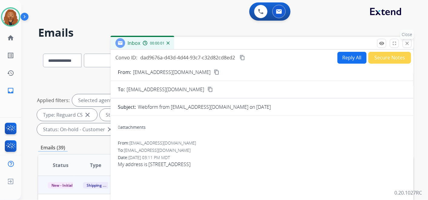
click at [409, 45] on mat-icon "close" at bounding box center [406, 43] width 5 height 5
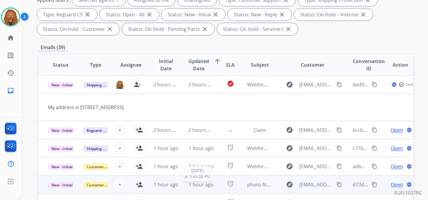
scroll to position [134, 0]
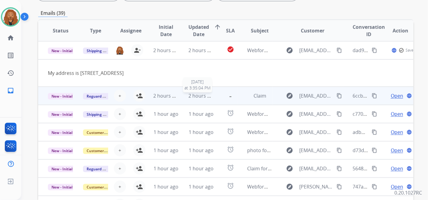
click at [202, 97] on span "2 hours ago" at bounding box center [202, 95] width 27 height 7
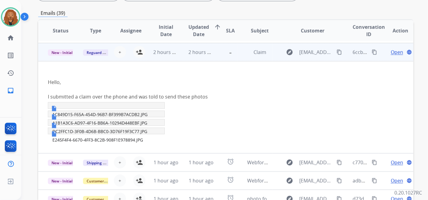
scroll to position [18, 0]
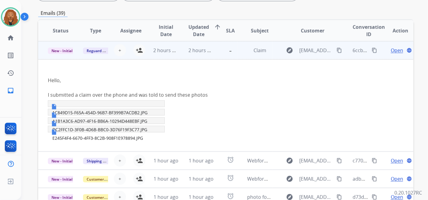
click at [202, 46] on td "2 hours ago" at bounding box center [196, 50] width 35 height 18
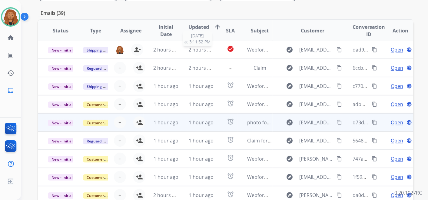
scroll to position [0, 0]
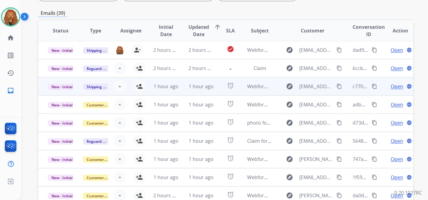
click at [197, 90] on td "1 hour ago" at bounding box center [196, 86] width 35 height 18
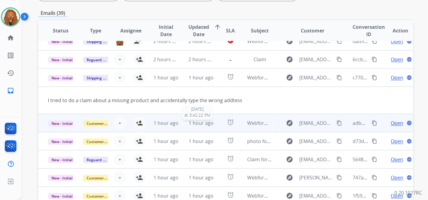
scroll to position [0, 0]
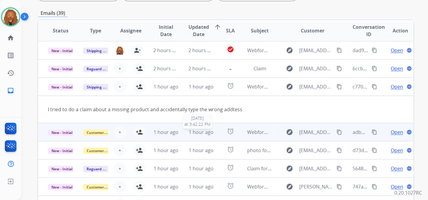
click at [197, 129] on span "1 hour ago" at bounding box center [201, 132] width 25 height 7
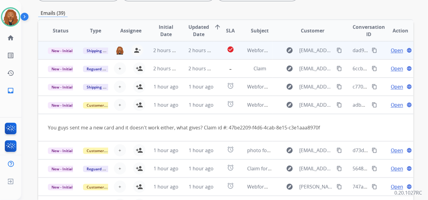
click at [394, 50] on span "Open" at bounding box center [397, 50] width 12 height 7
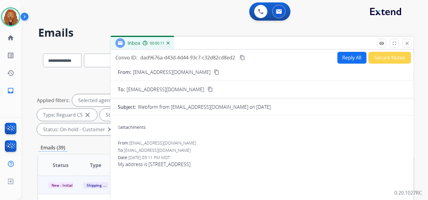
click at [214, 73] on mat-icon "content_copy" at bounding box center [216, 71] width 5 height 5
click at [342, 52] on button "Reply All" at bounding box center [351, 58] width 29 height 12
select select "**********"
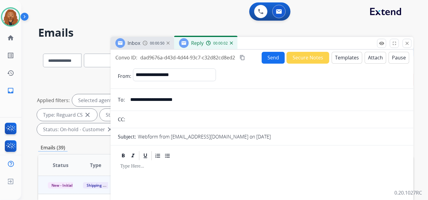
click at [355, 59] on button "Templates" at bounding box center [347, 58] width 31 height 12
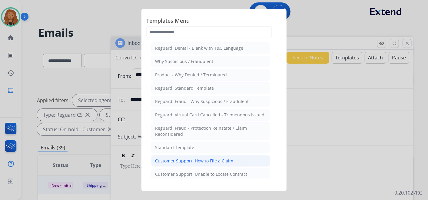
click at [207, 158] on div "Customer Support: How to File a Claim" at bounding box center [194, 161] width 78 height 6
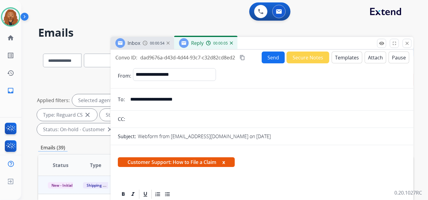
click at [346, 55] on button "Templates" at bounding box center [347, 57] width 31 height 12
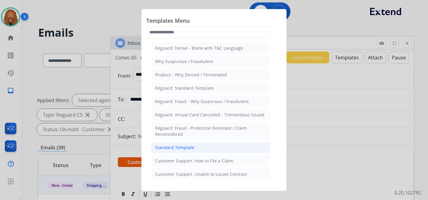
click at [199, 143] on li "Standard Template" at bounding box center [210, 148] width 119 height 12
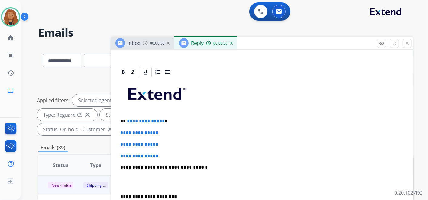
scroll to position [132, 0]
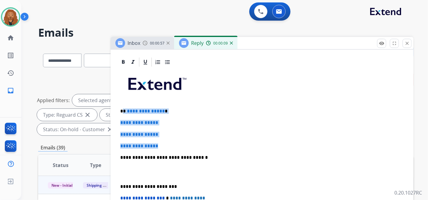
drag, startPoint x: 166, startPoint y: 144, endPoint x: 122, endPoint y: 108, distance: 56.2
click at [122, 108] on div "**********" at bounding box center [262, 172] width 288 height 208
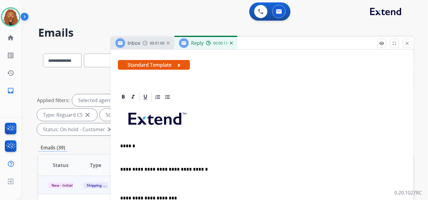
scroll to position [109, 0]
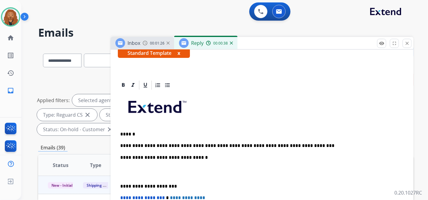
click at [151, 169] on p at bounding box center [259, 171] width 279 height 11
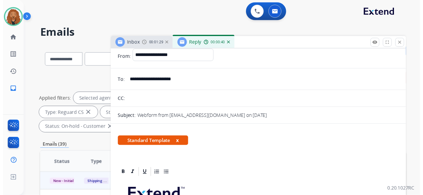
scroll to position [0, 0]
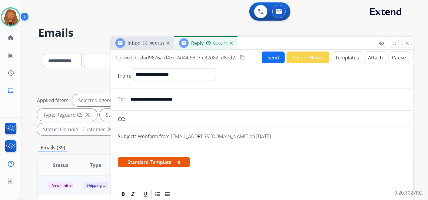
click at [272, 55] on button "Send" at bounding box center [273, 57] width 23 height 12
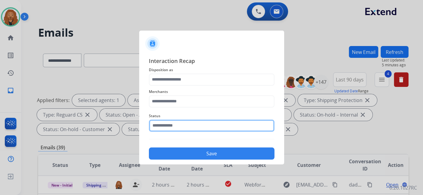
click at [169, 128] on input "text" at bounding box center [212, 126] width 126 height 12
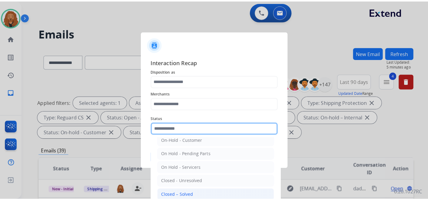
scroll to position [35, 0]
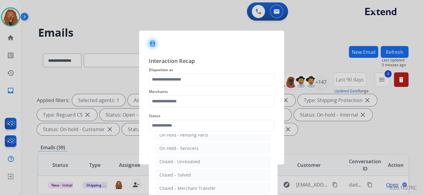
drag, startPoint x: 175, startPoint y: 174, endPoint x: 173, endPoint y: 141, distance: 33.7
click at [175, 174] on div "Closed – Solved" at bounding box center [175, 175] width 31 height 6
type input "**********"
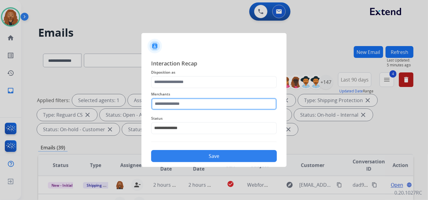
click at [173, 107] on input "text" at bounding box center [214, 104] width 126 height 12
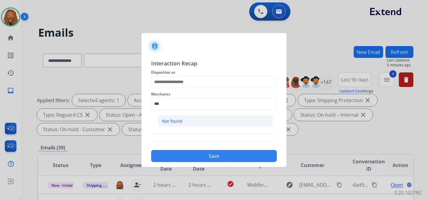
click at [177, 124] on div "Not found" at bounding box center [172, 121] width 21 height 6
type input "*********"
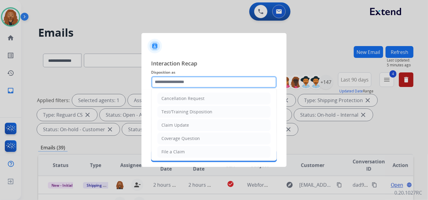
click at [178, 83] on input "text" at bounding box center [214, 82] width 126 height 12
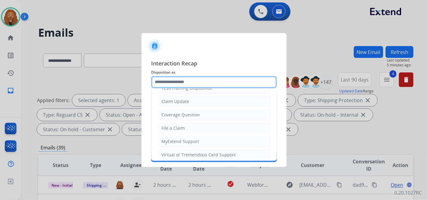
scroll to position [0, 0]
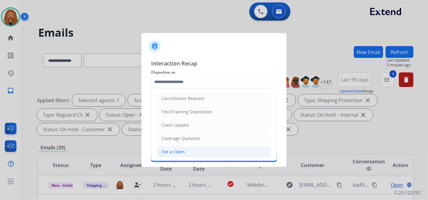
click at [178, 150] on div "File a Claim" at bounding box center [172, 152] width 23 height 6
type input "**********"
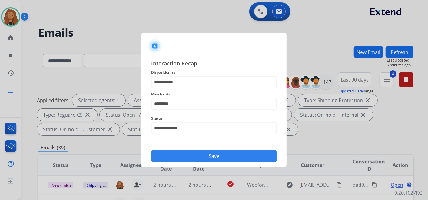
click at [180, 156] on button "Save" at bounding box center [214, 156] width 126 height 12
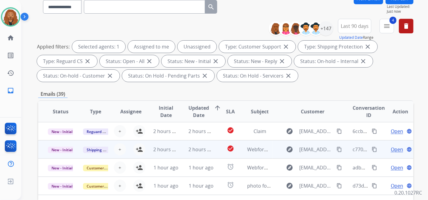
scroll to position [54, 0]
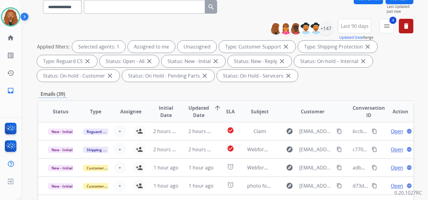
click at [204, 114] on span "Updated Date" at bounding box center [199, 111] width 21 height 15
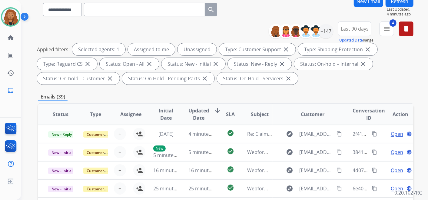
scroll to position [0, 0]
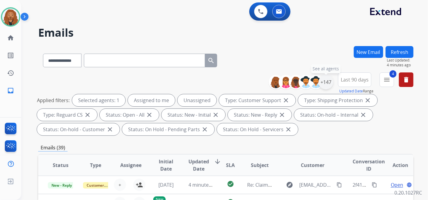
click at [327, 83] on div "+147" at bounding box center [326, 82] width 15 height 15
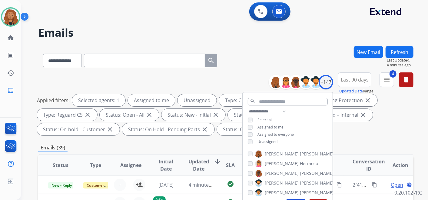
click at [252, 141] on div "Unassigned" at bounding box center [263, 141] width 30 height 5
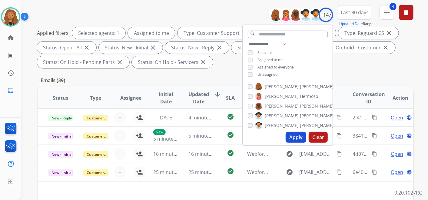
click at [300, 133] on button "Apply" at bounding box center [296, 137] width 21 height 11
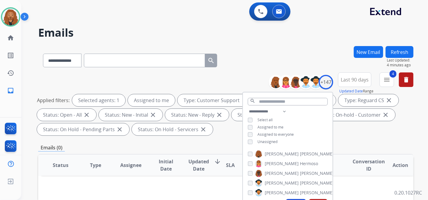
click at [265, 56] on div "**********" at bounding box center [225, 59] width 375 height 26
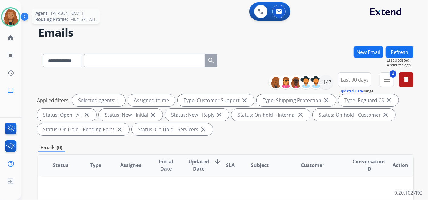
click at [11, 19] on img at bounding box center [10, 16] width 17 height 17
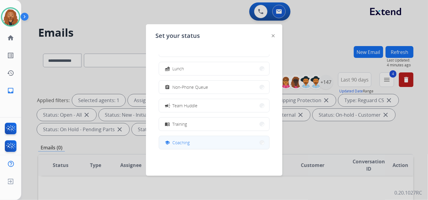
scroll to position [95, 0]
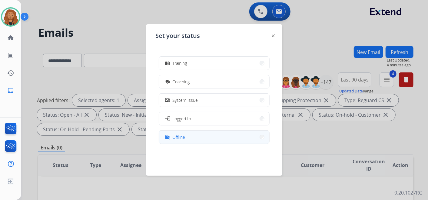
click at [190, 134] on button "work_off Offline" at bounding box center [214, 137] width 110 height 13
